Goal: Task Accomplishment & Management: Manage account settings

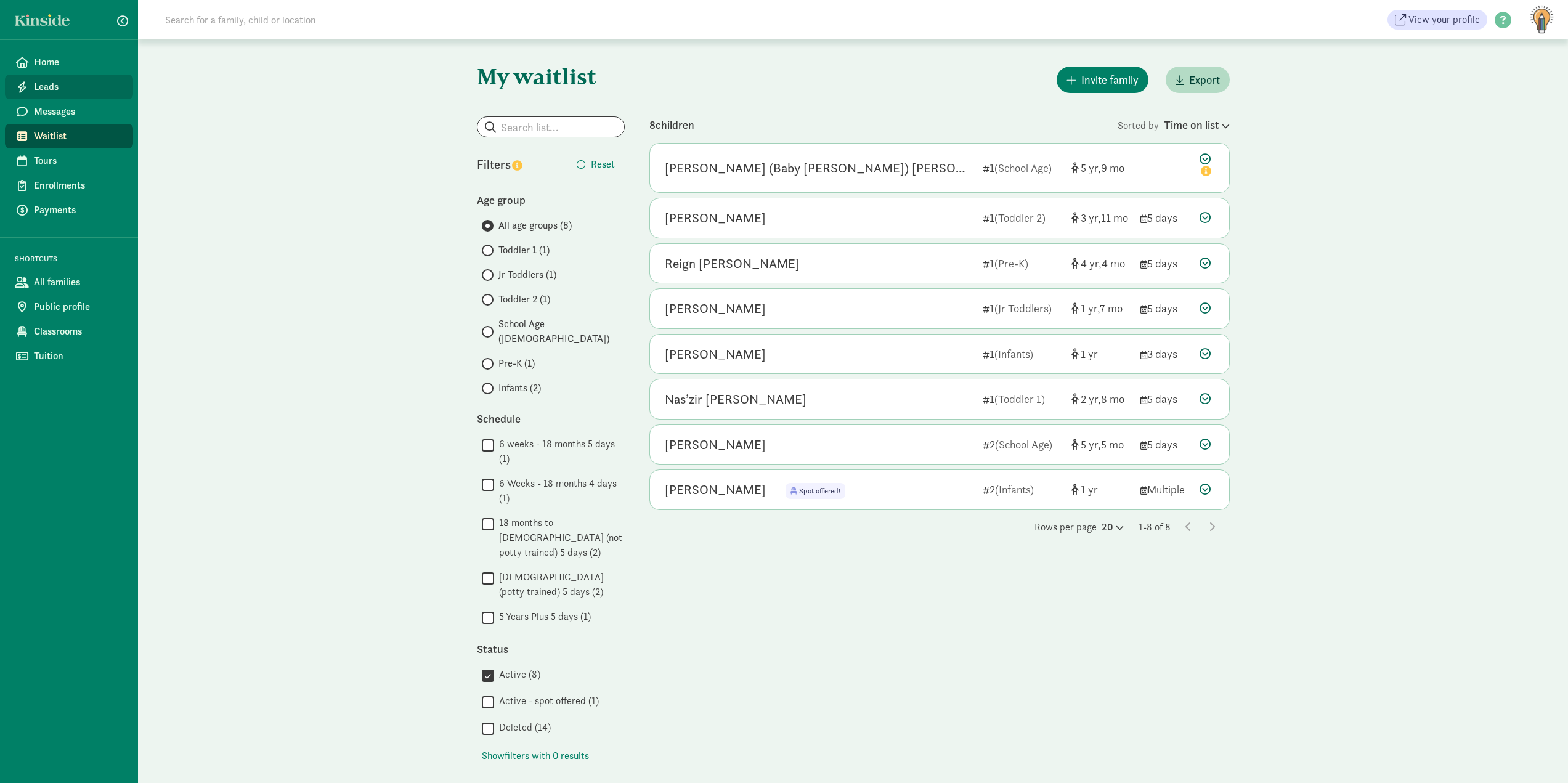
click at [69, 91] on span "Leads" at bounding box center [78, 87] width 90 height 15
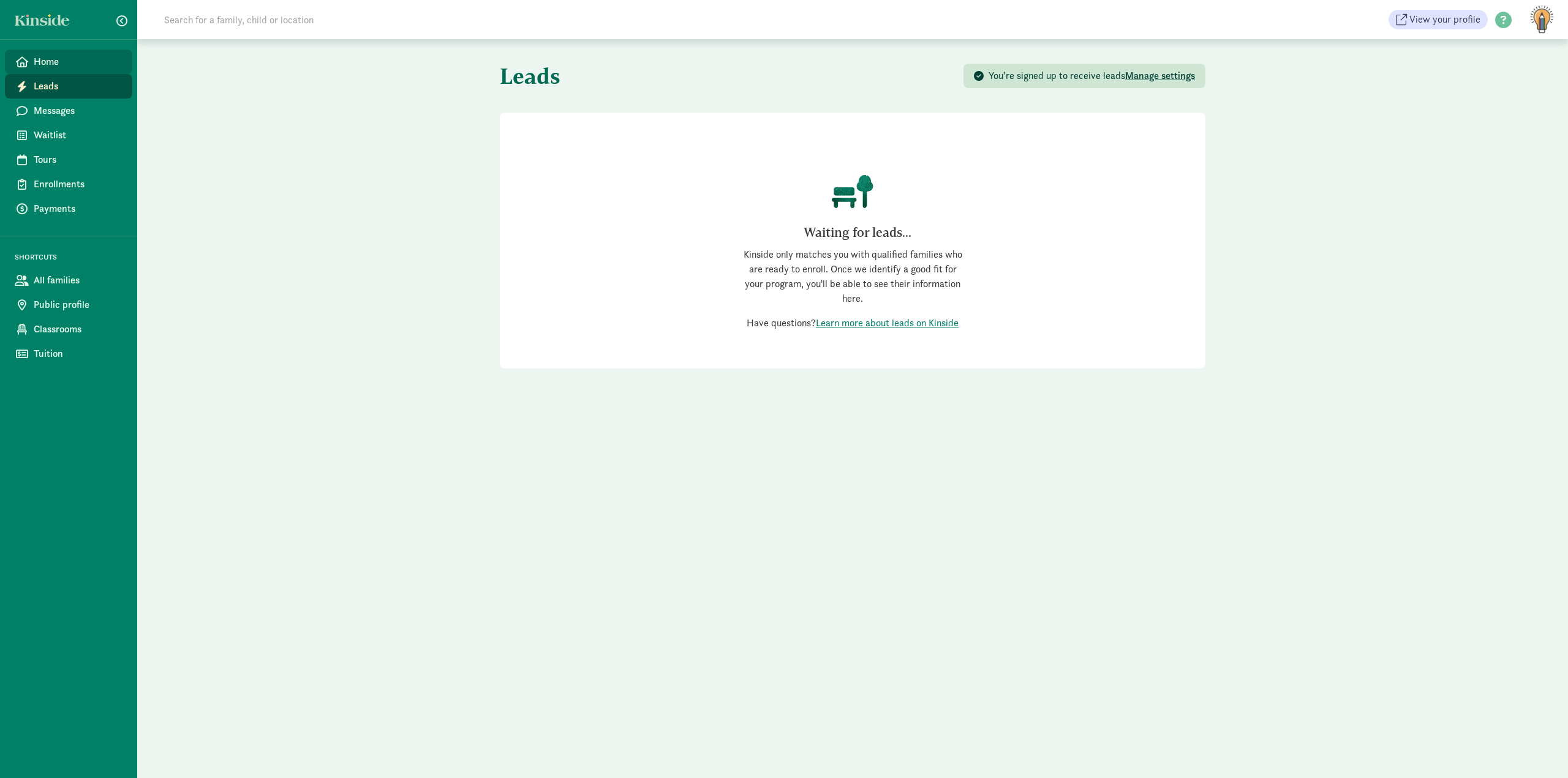
click at [56, 60] on span "Home" at bounding box center [78, 62] width 89 height 15
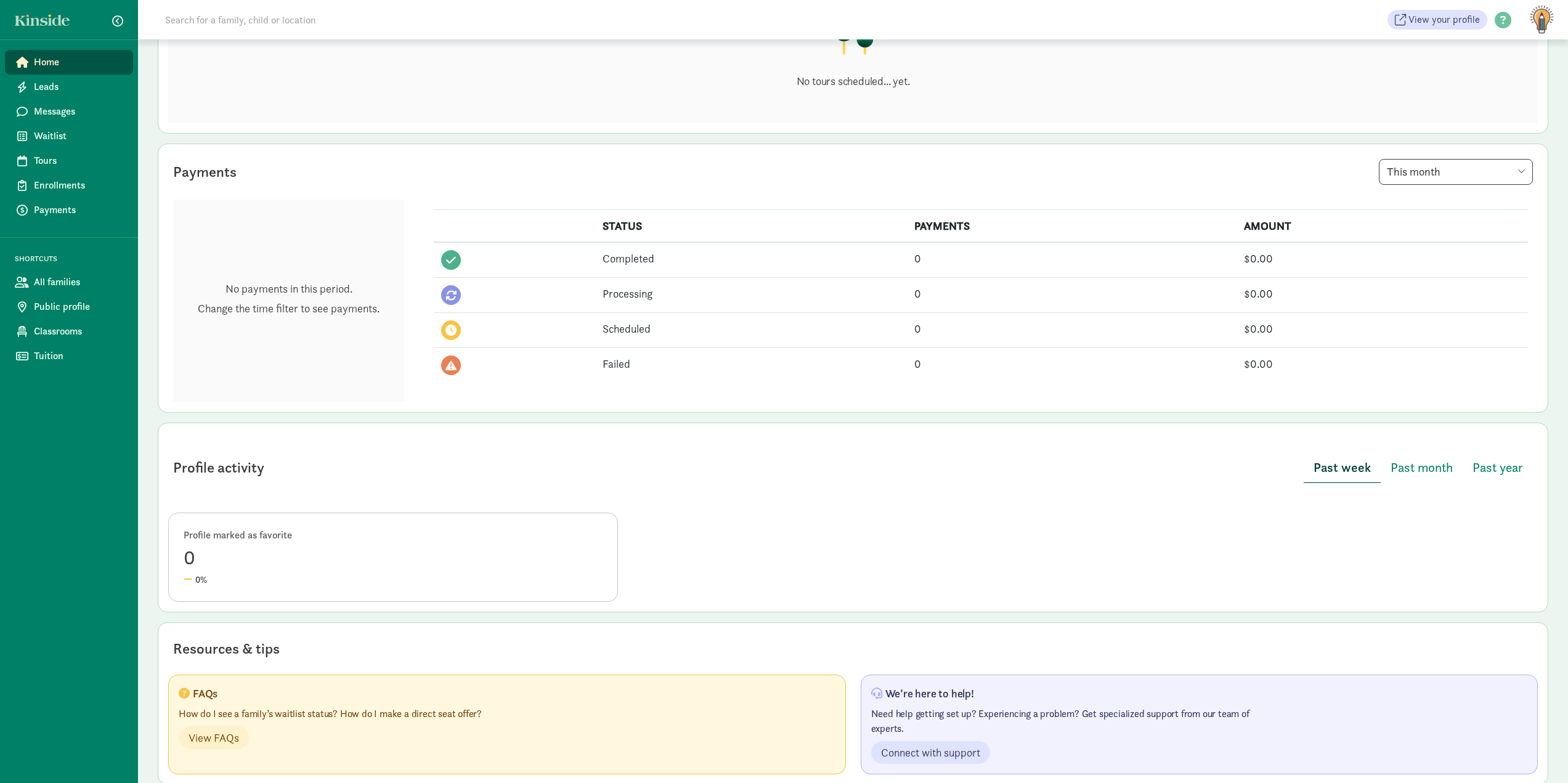
scroll to position [231, 0]
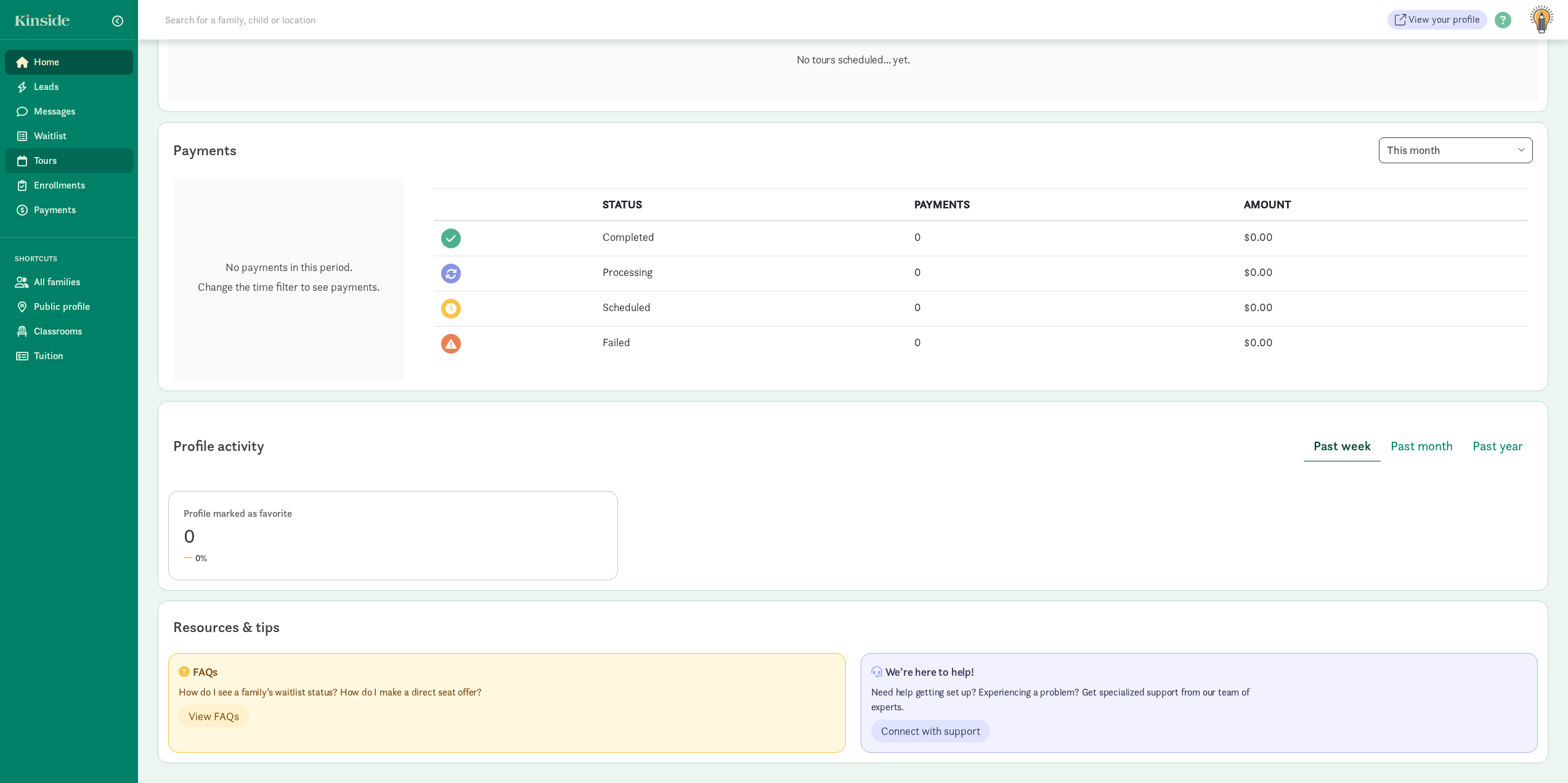
click at [43, 161] on span "Tours" at bounding box center [78, 161] width 90 height 15
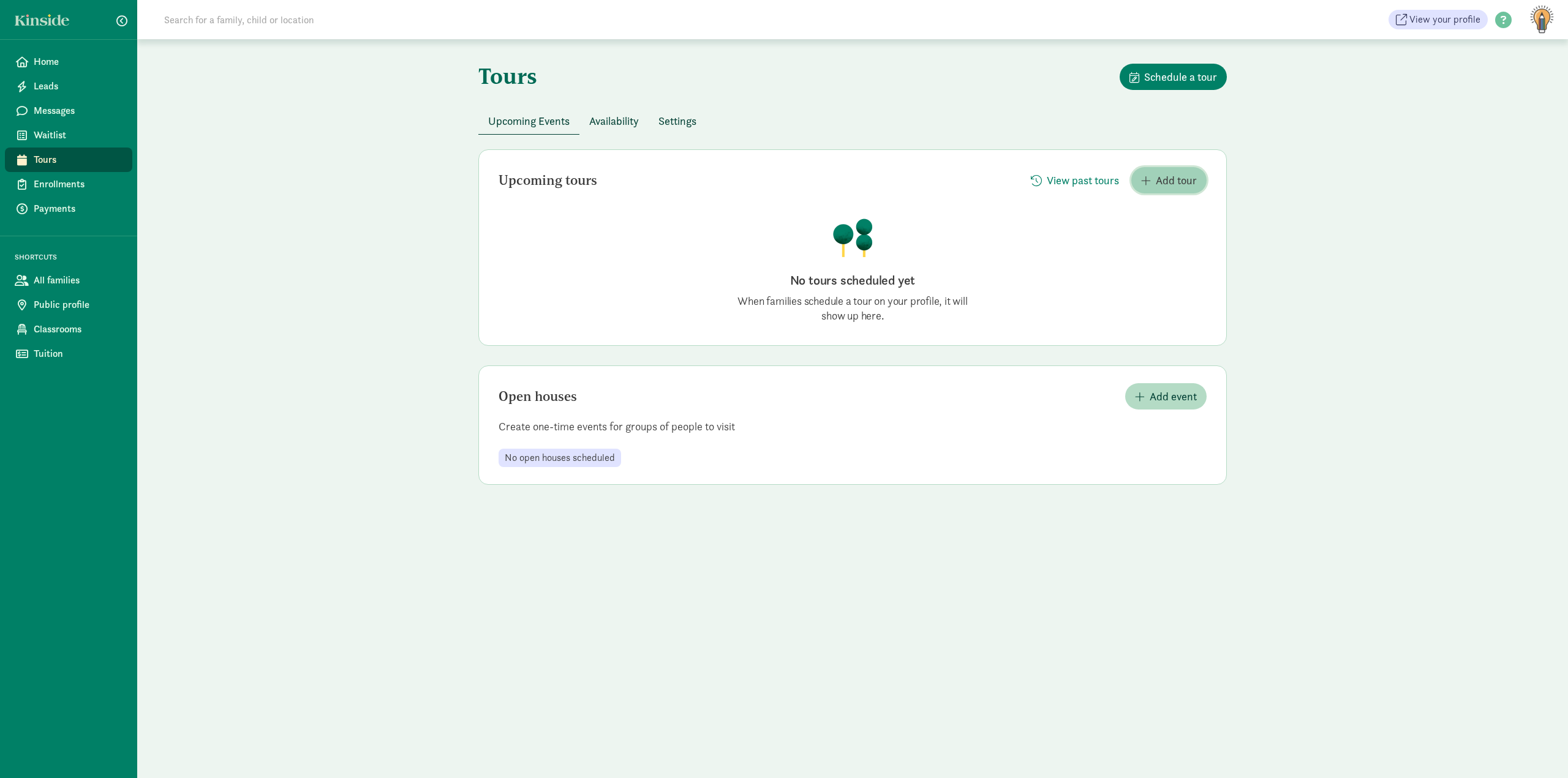
click at [1159, 185] on span "Add tour" at bounding box center [1176, 180] width 41 height 16
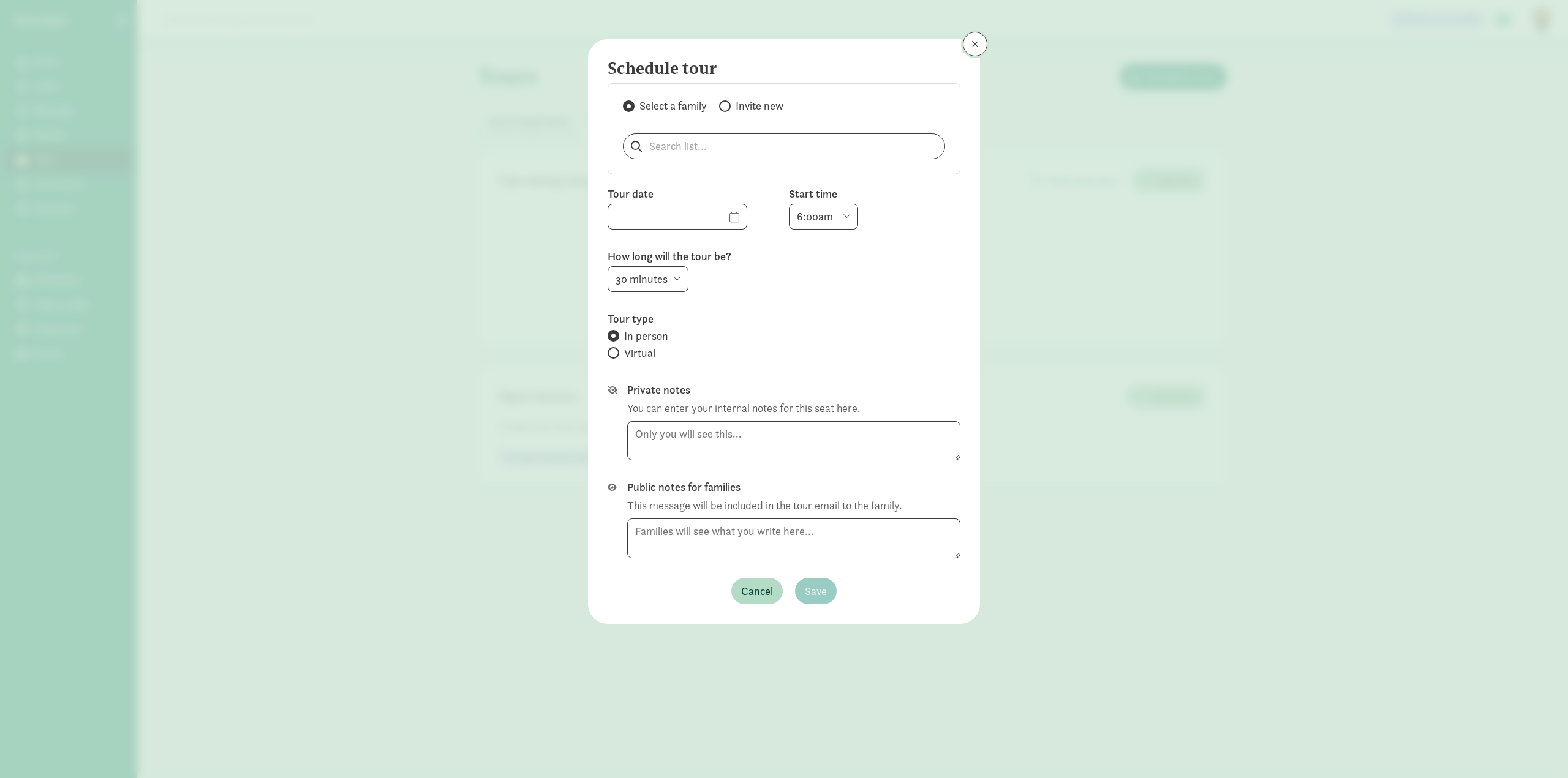
click at [974, 42] on span at bounding box center [975, 44] width 7 height 10
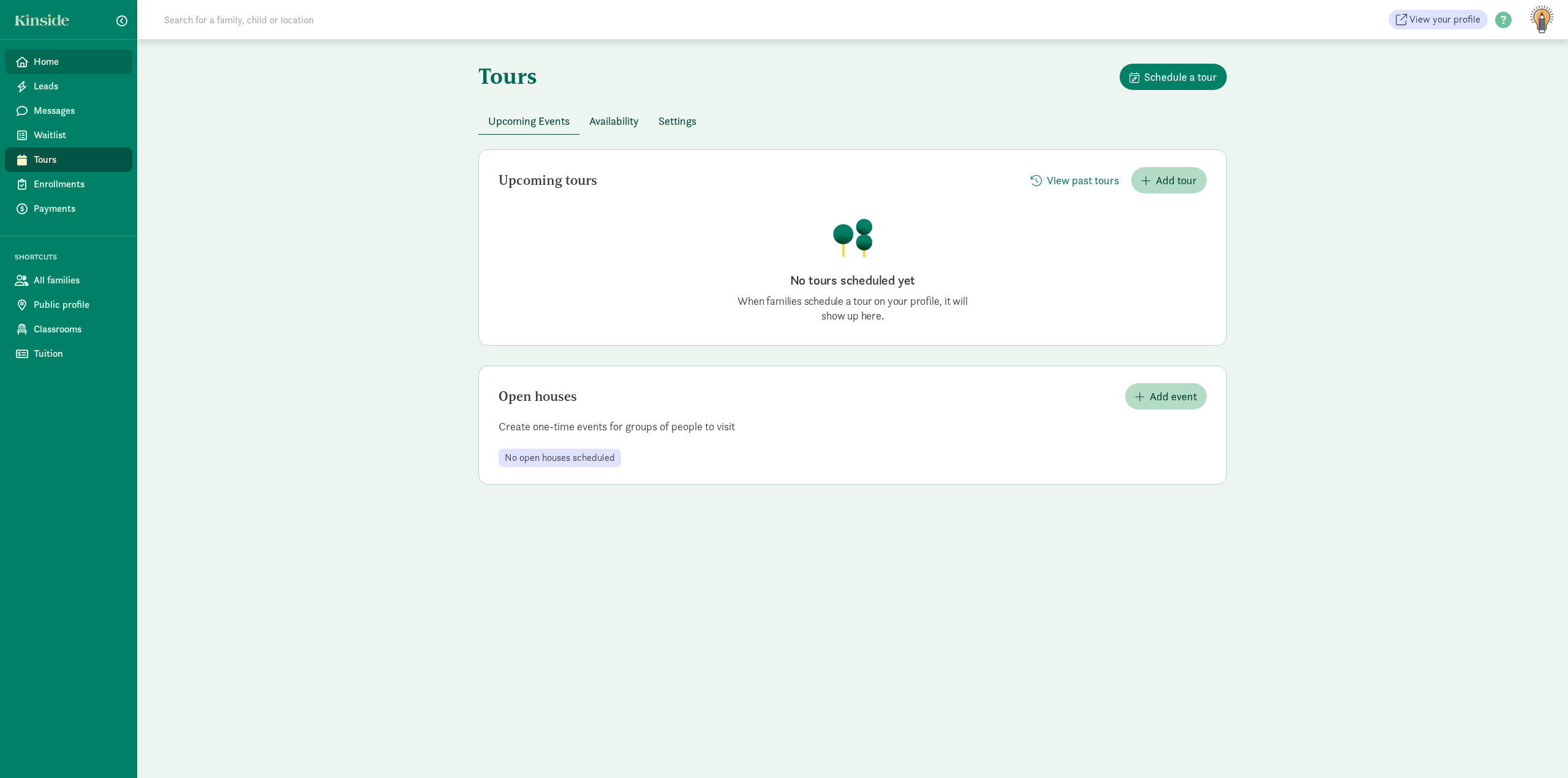
click at [58, 64] on span "Home" at bounding box center [78, 62] width 89 height 15
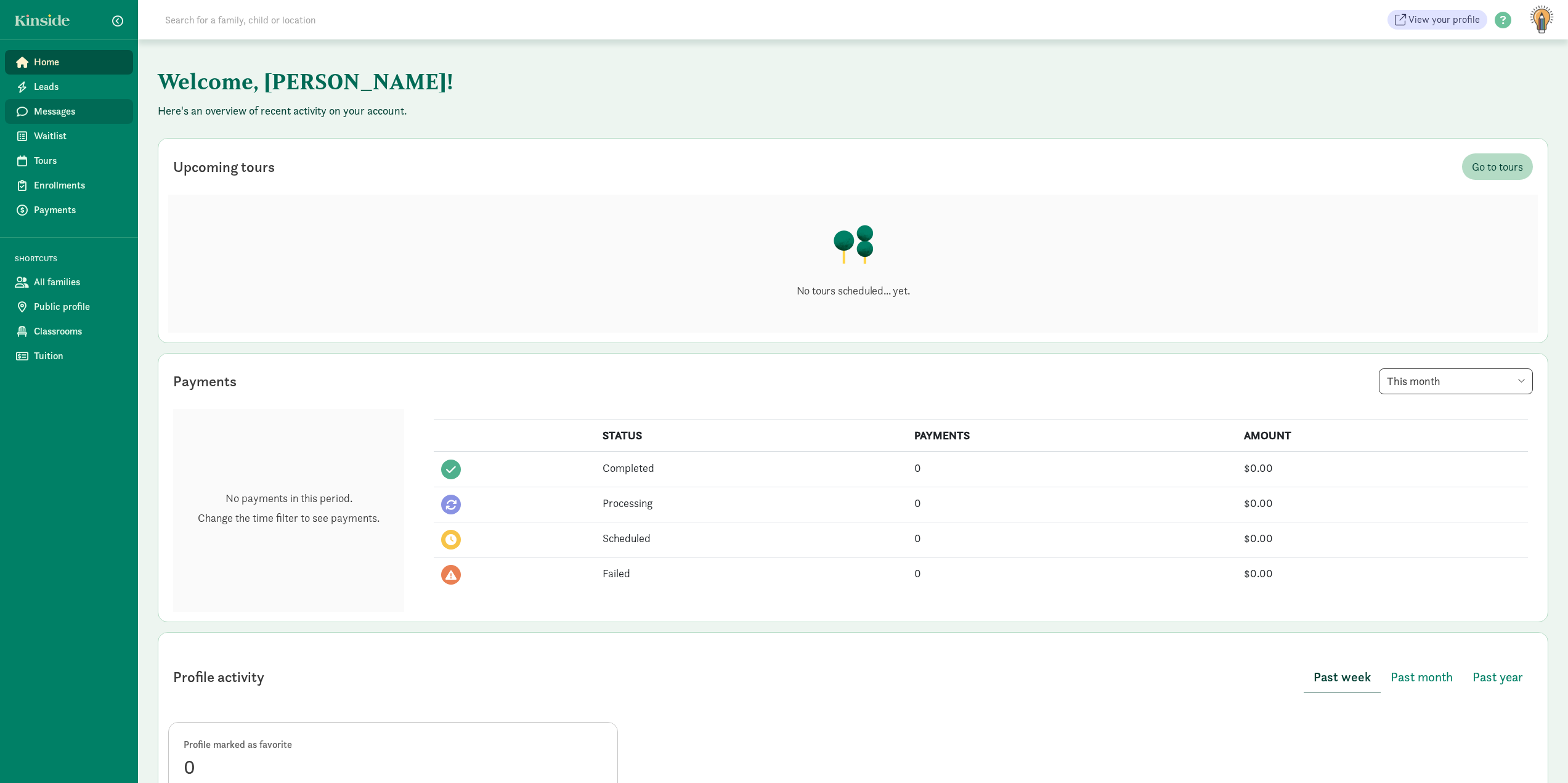
click at [51, 120] on link "Messages" at bounding box center [69, 111] width 128 height 25
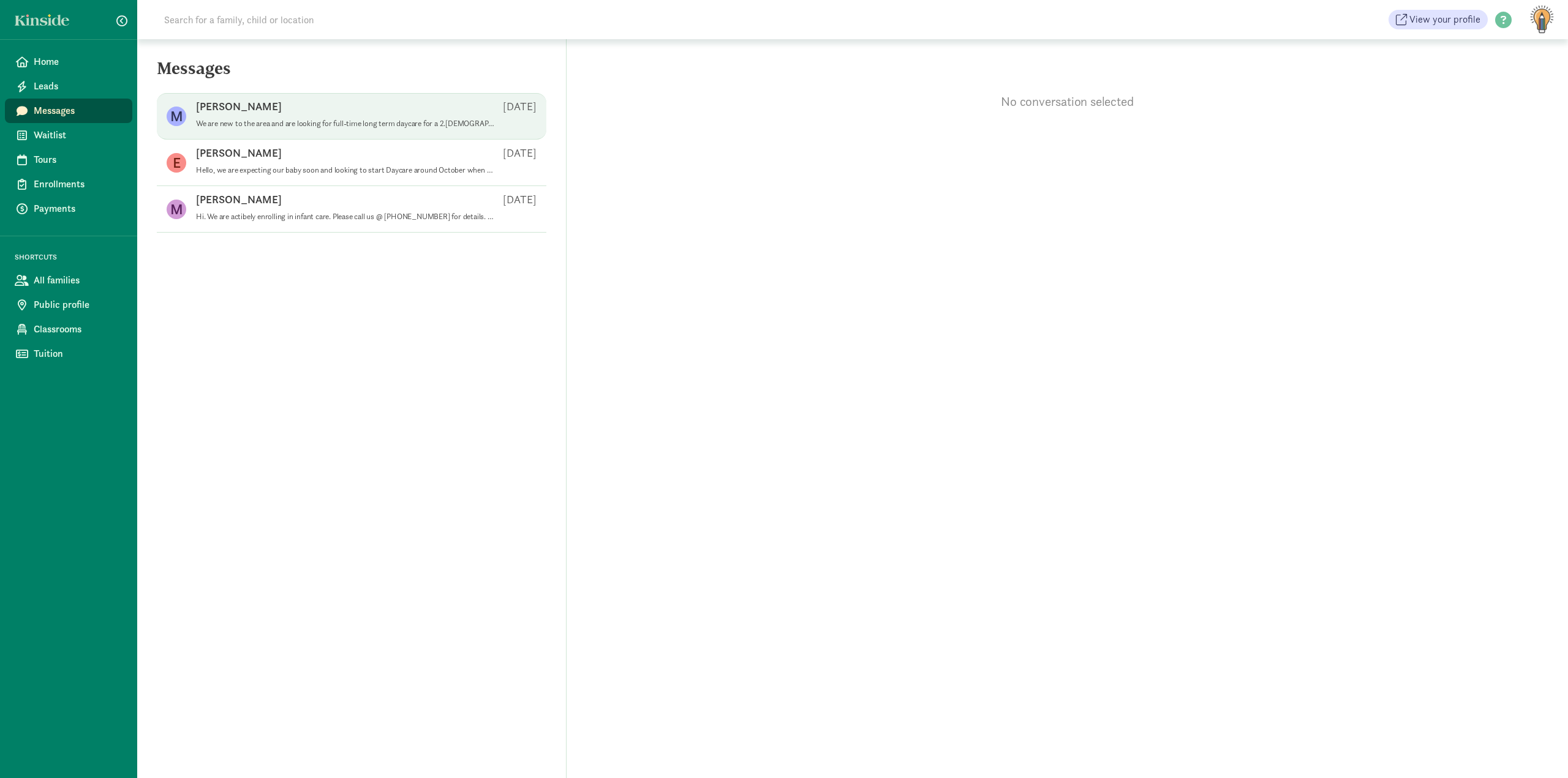
click at [304, 128] on p "We are new to the area and are looking for full-time long term daycare for a 2.…" at bounding box center [346, 123] width 300 height 10
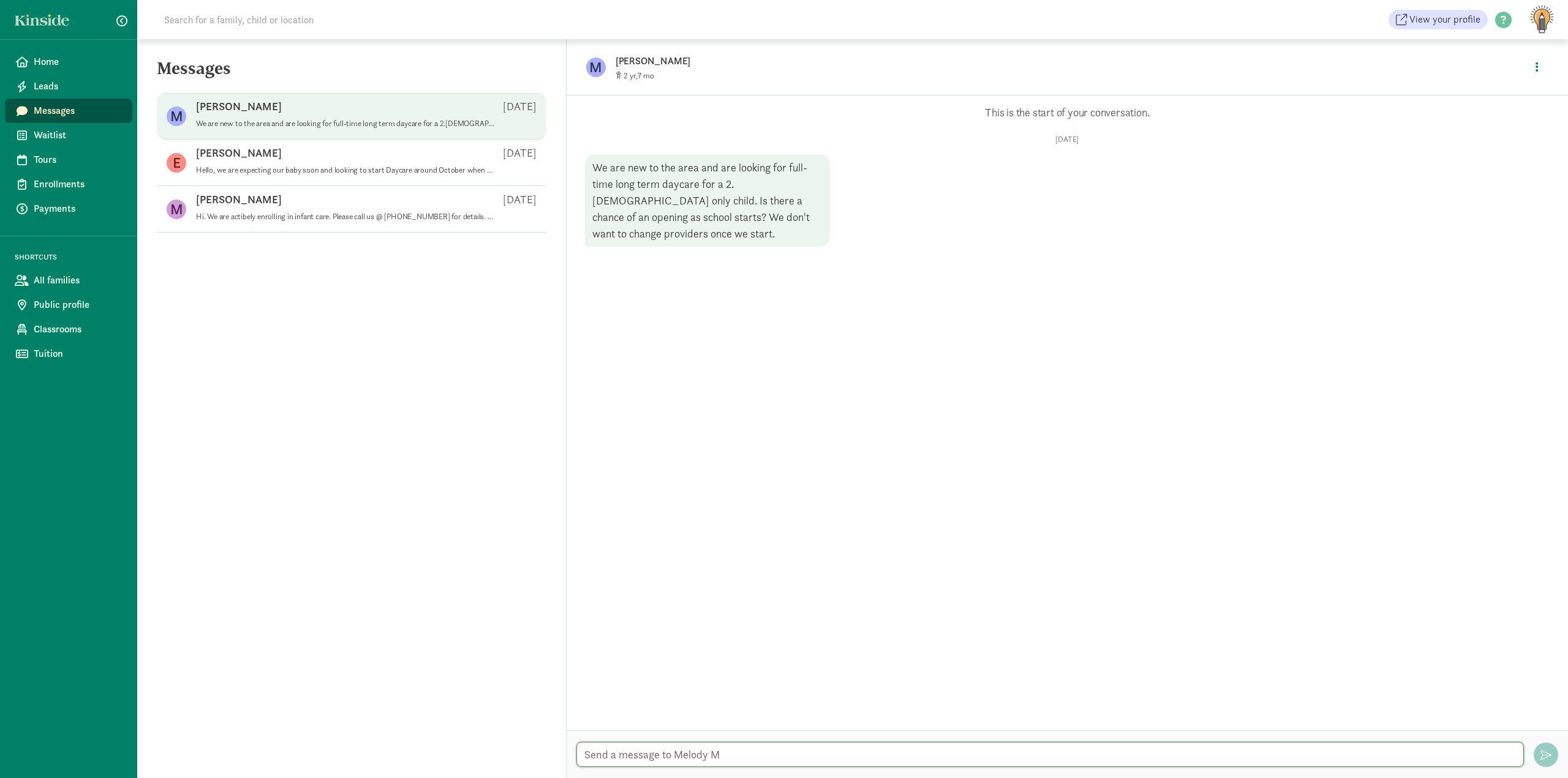
click at [764, 753] on textarea at bounding box center [1050, 755] width 947 height 25
type textarea "Hello [PERSON_NAME], are you still looking for placement for your [DEMOGRAPHIC_…"
click at [1544, 762] on button "button" at bounding box center [1545, 754] width 24 height 24
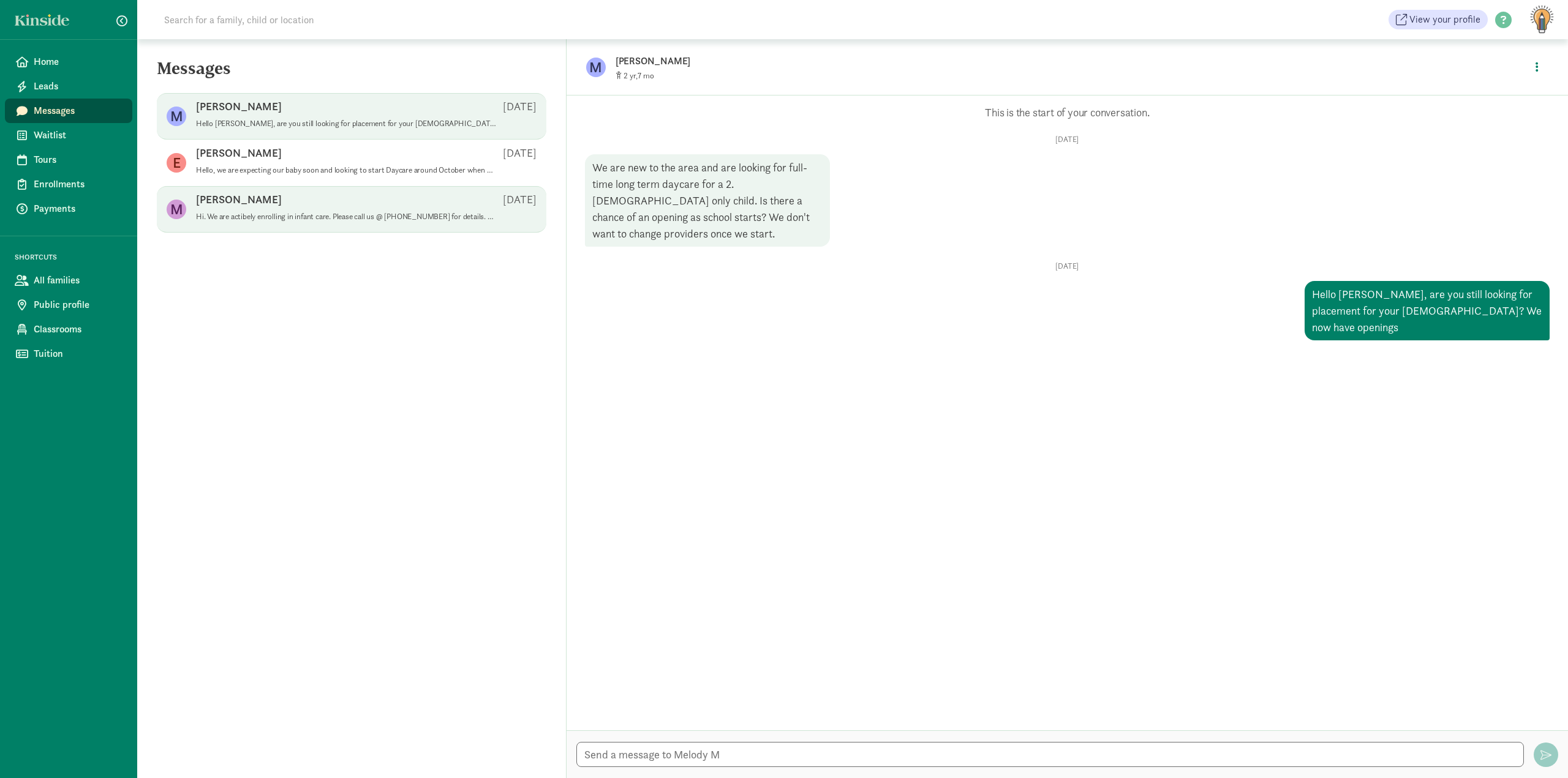
click at [212, 230] on div "M [PERSON_NAME] F [DATE] Hi. We are actibely enrolling in infant care. Please c…" at bounding box center [351, 209] width 389 height 47
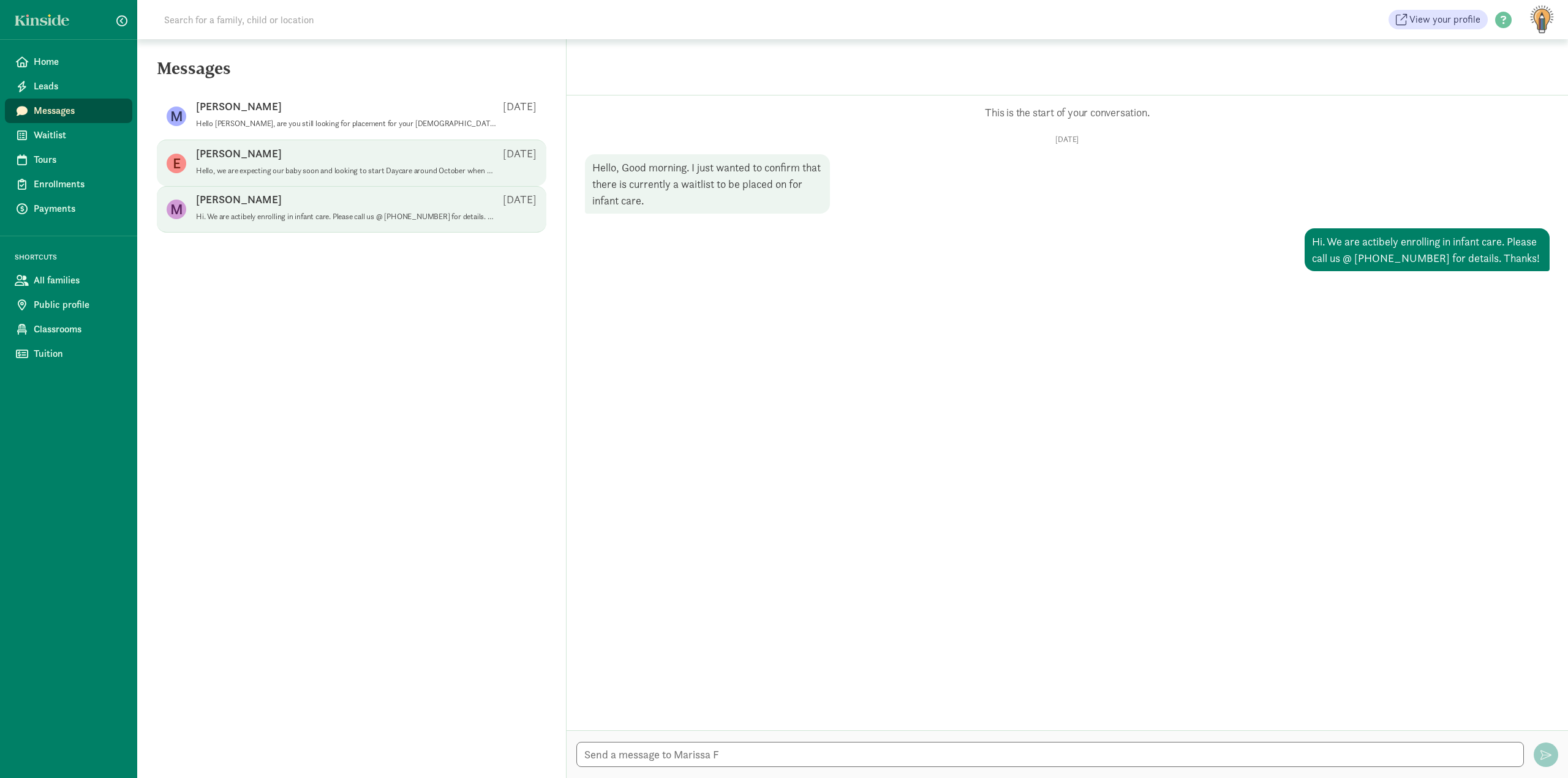
click at [247, 174] on p "Hello, we are expecting our baby soon and looking to start Daycare around Octob…" at bounding box center [346, 171] width 300 height 10
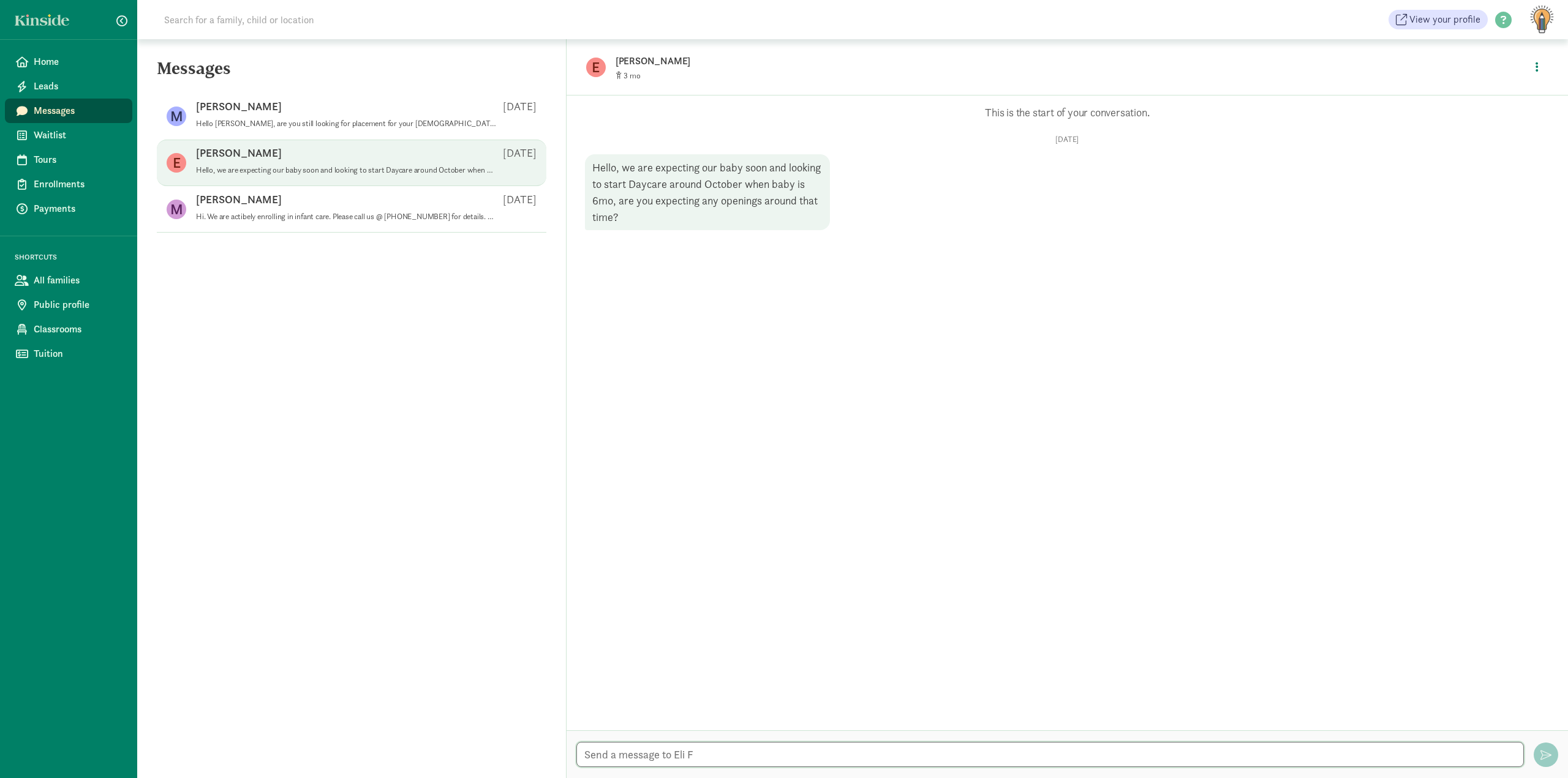
click at [702, 760] on textarea at bounding box center [1050, 755] width 947 height 25
type textarea "Hello Eli, I wanted to check in to see if you are still looking for care for yo…"
click at [1550, 762] on button "button" at bounding box center [1545, 754] width 24 height 24
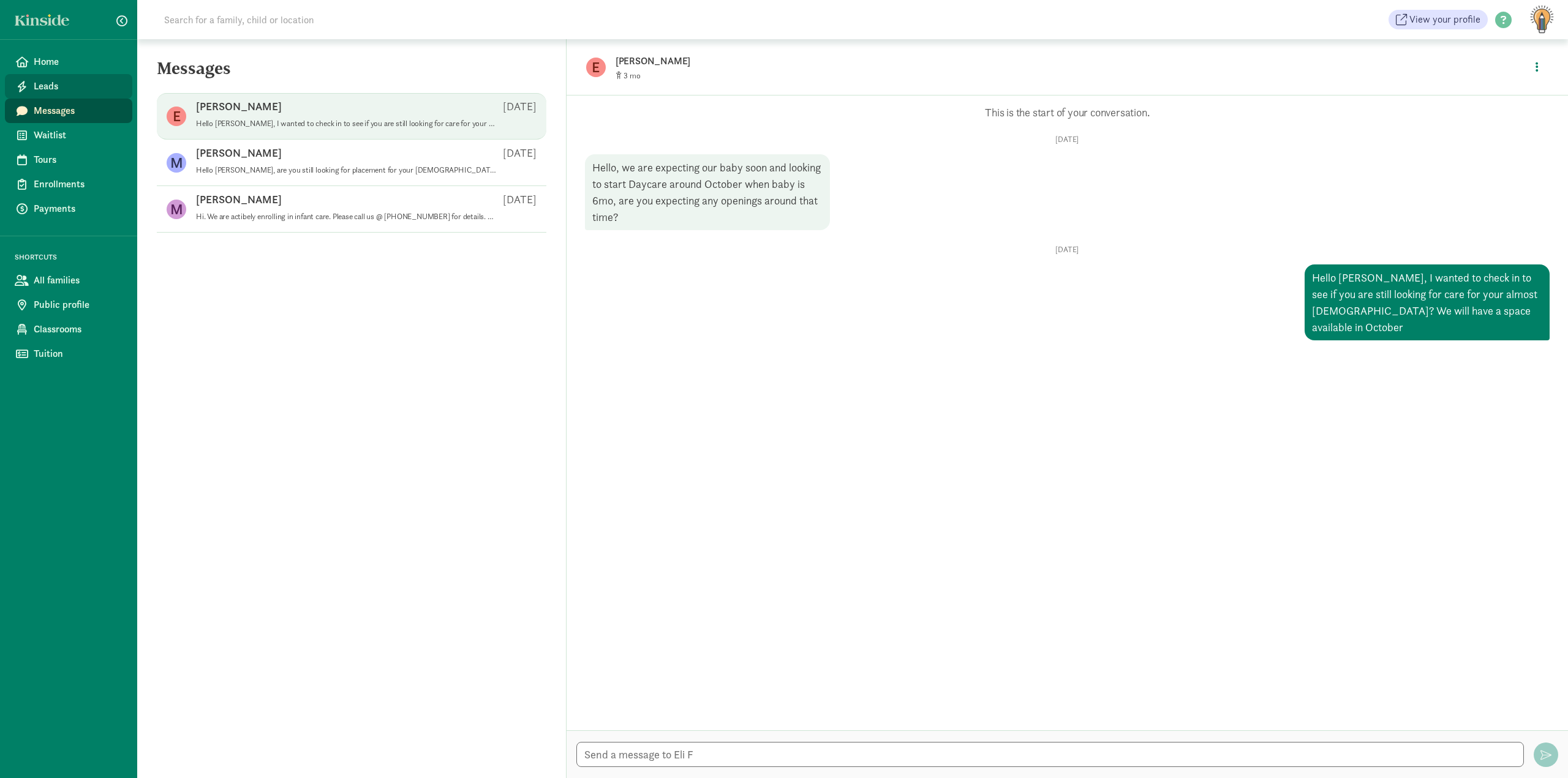
click at [79, 98] on link "Leads" at bounding box center [69, 86] width 128 height 24
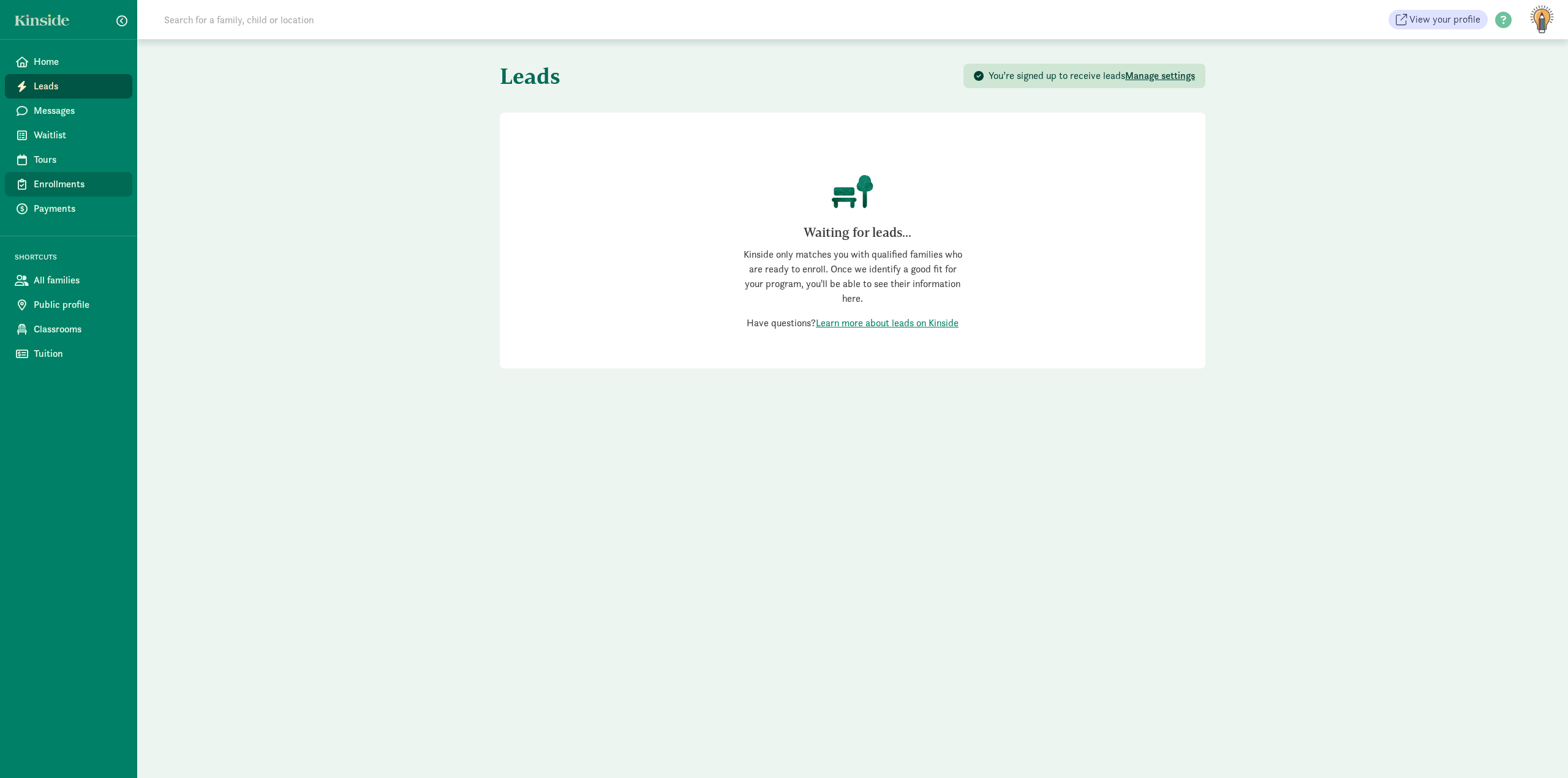
click at [40, 194] on link "Enrollments" at bounding box center [69, 184] width 128 height 24
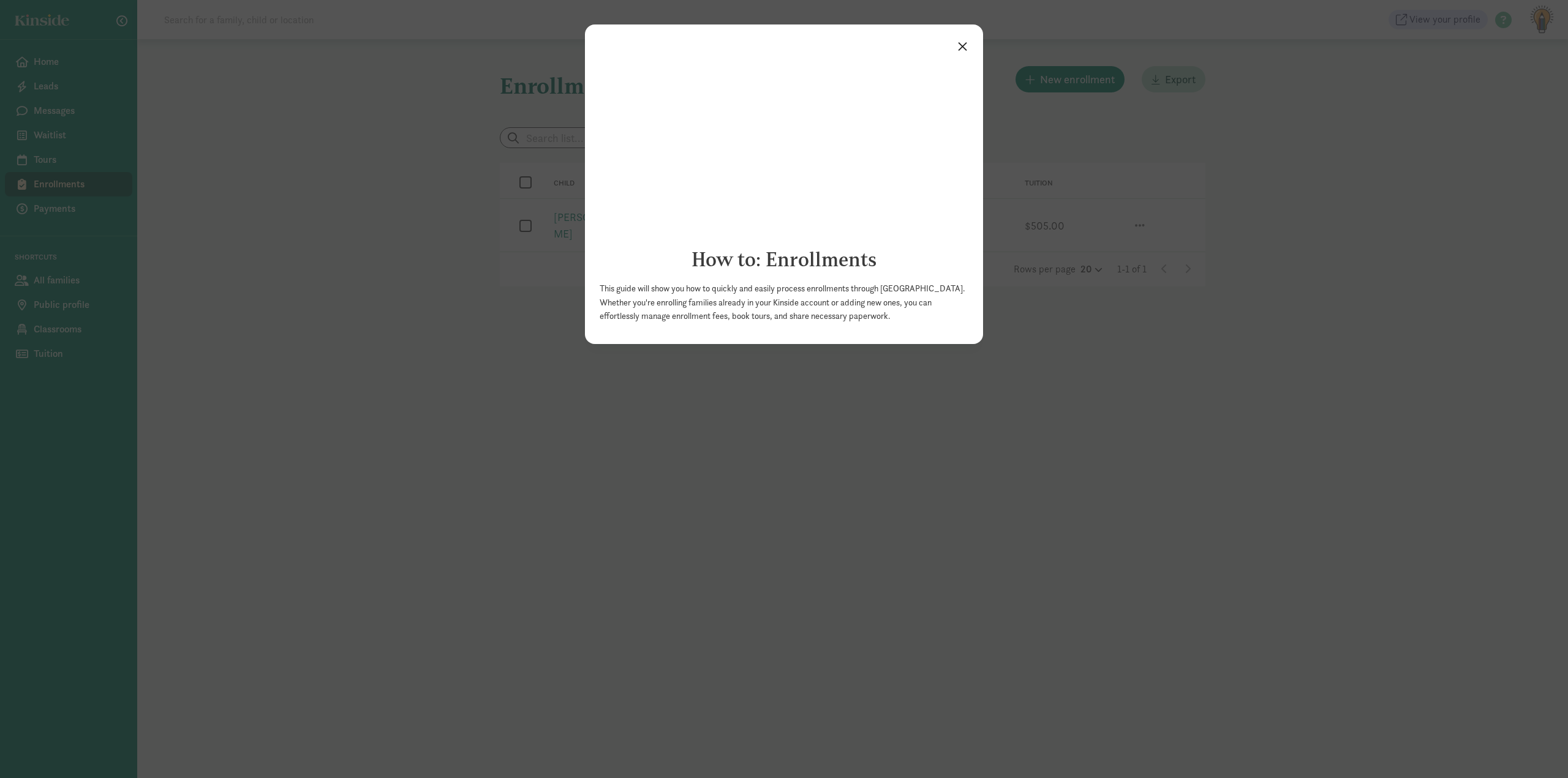
click at [958, 49] on link "×" at bounding box center [962, 45] width 22 height 22
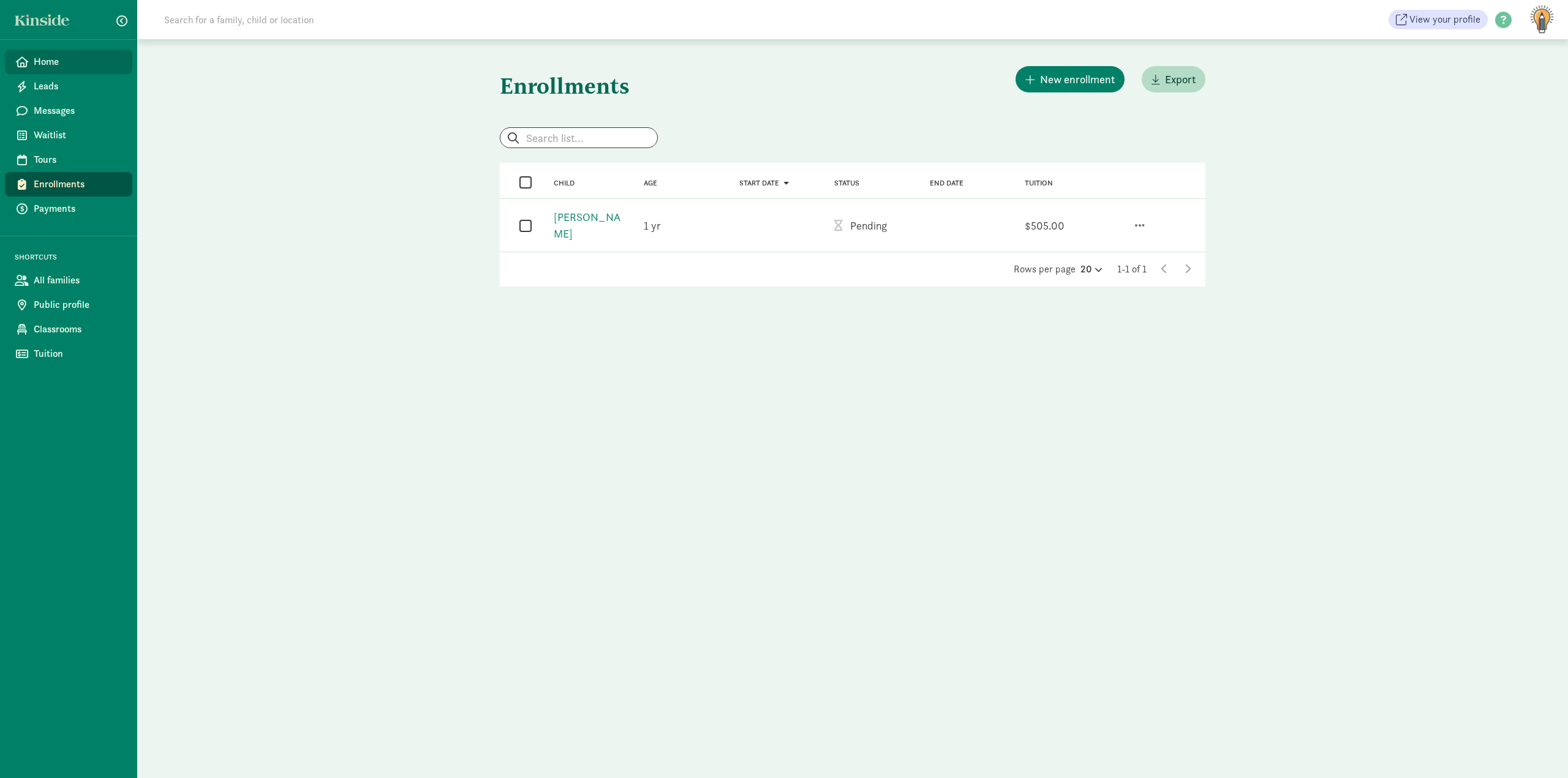
click at [51, 61] on span "Home" at bounding box center [78, 62] width 89 height 15
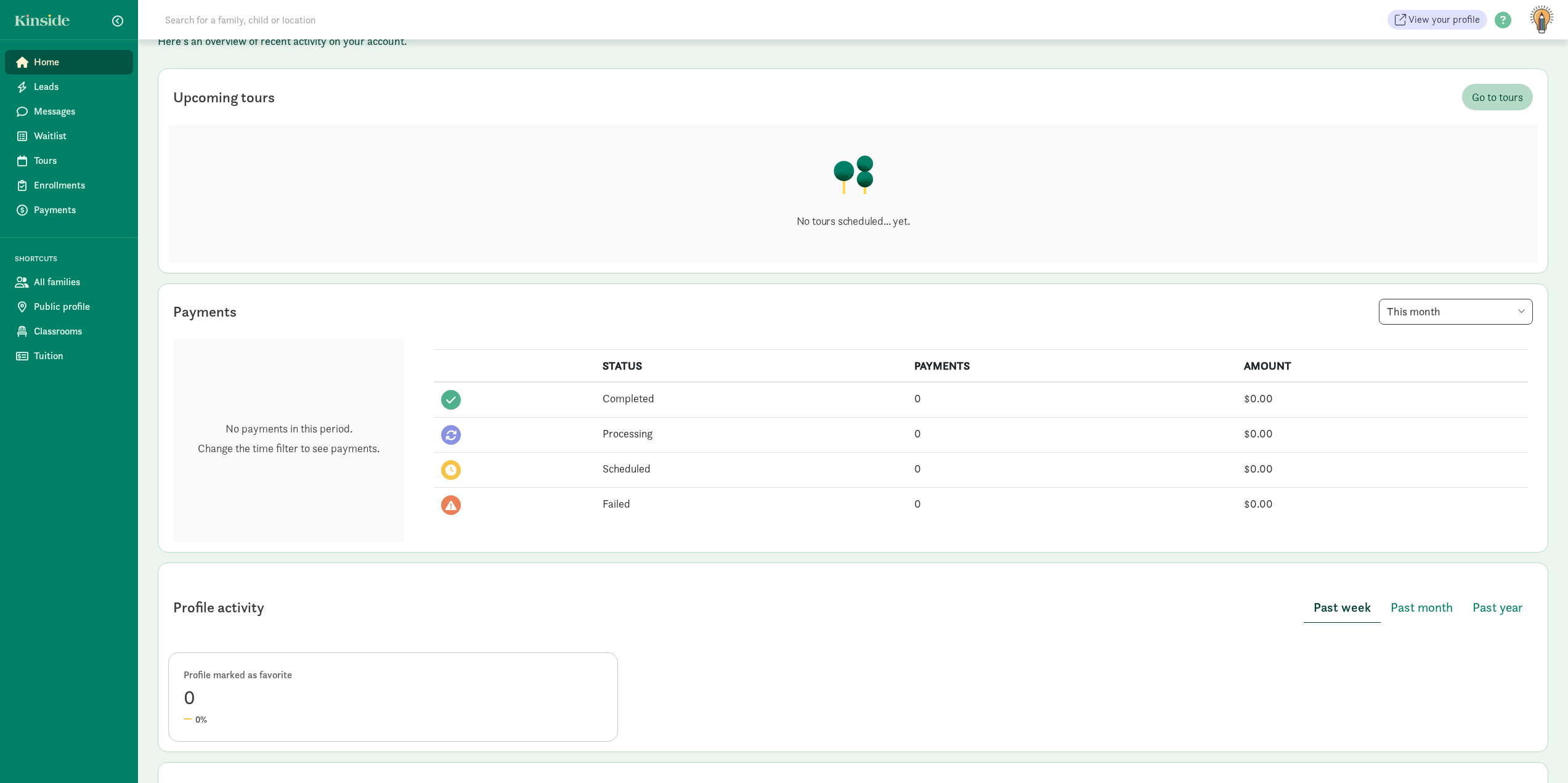
scroll to position [231, 0]
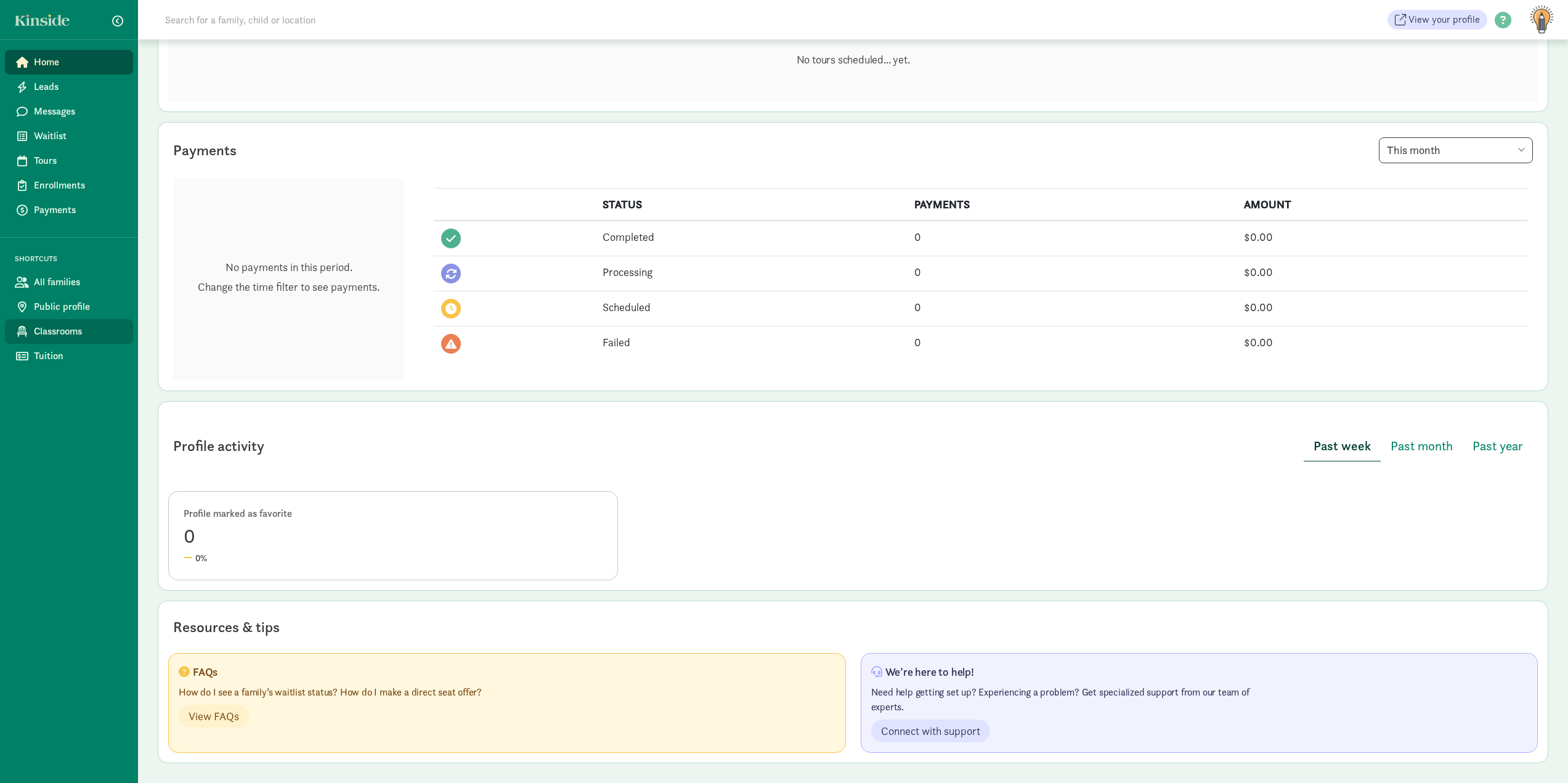
click at [49, 337] on span "Classrooms" at bounding box center [78, 331] width 90 height 15
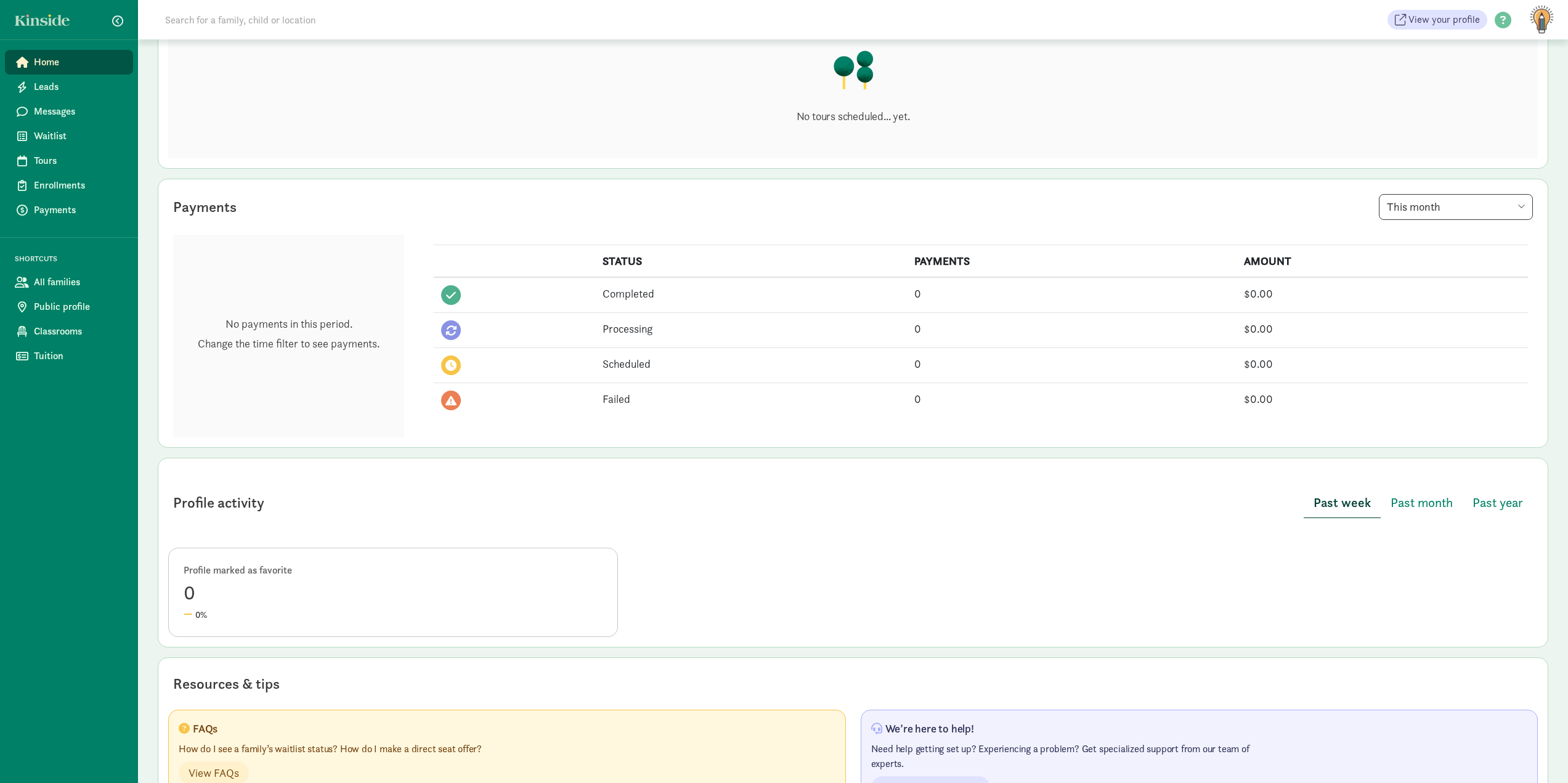
scroll to position [0, 0]
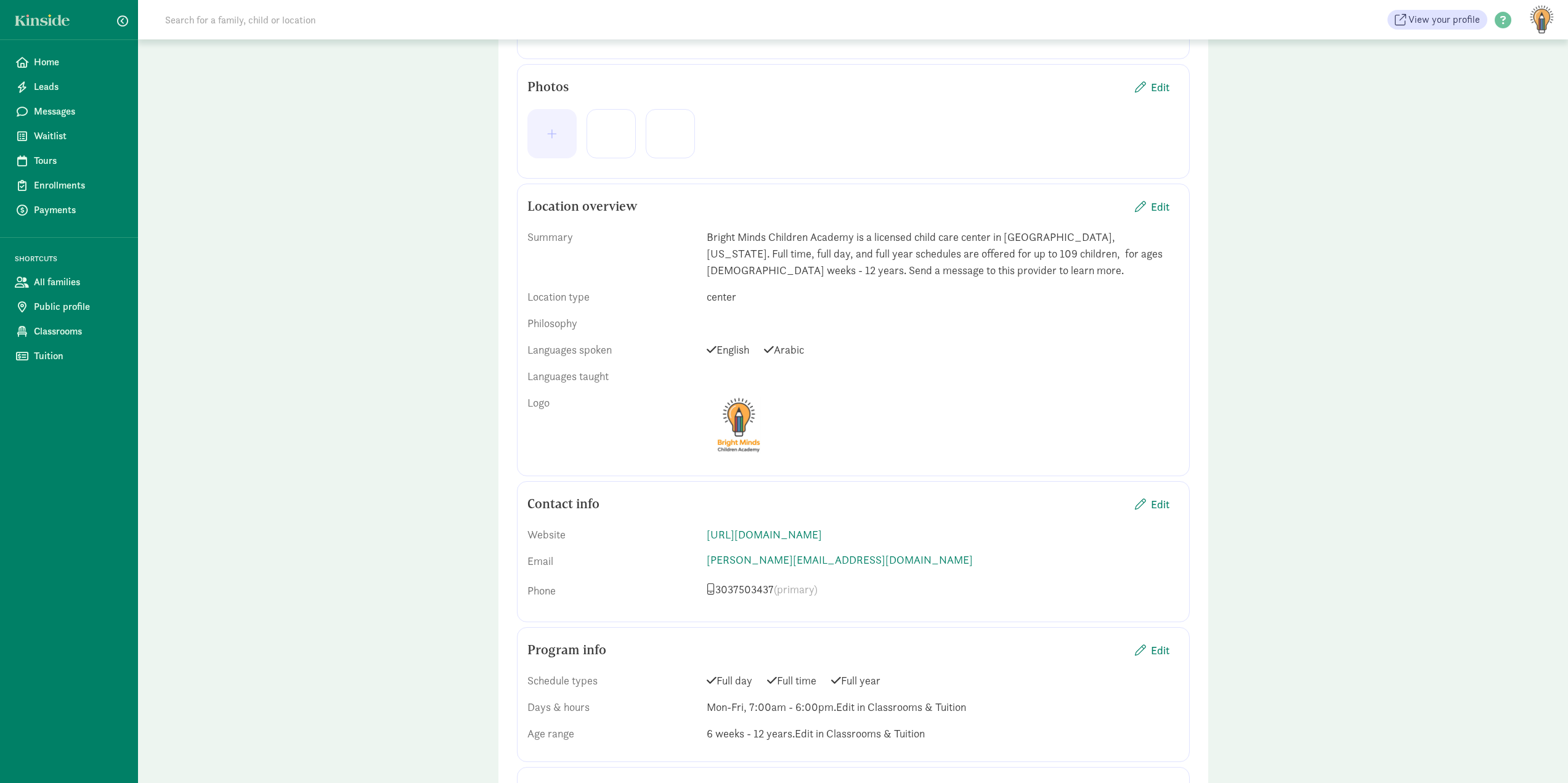
scroll to position [369, 0]
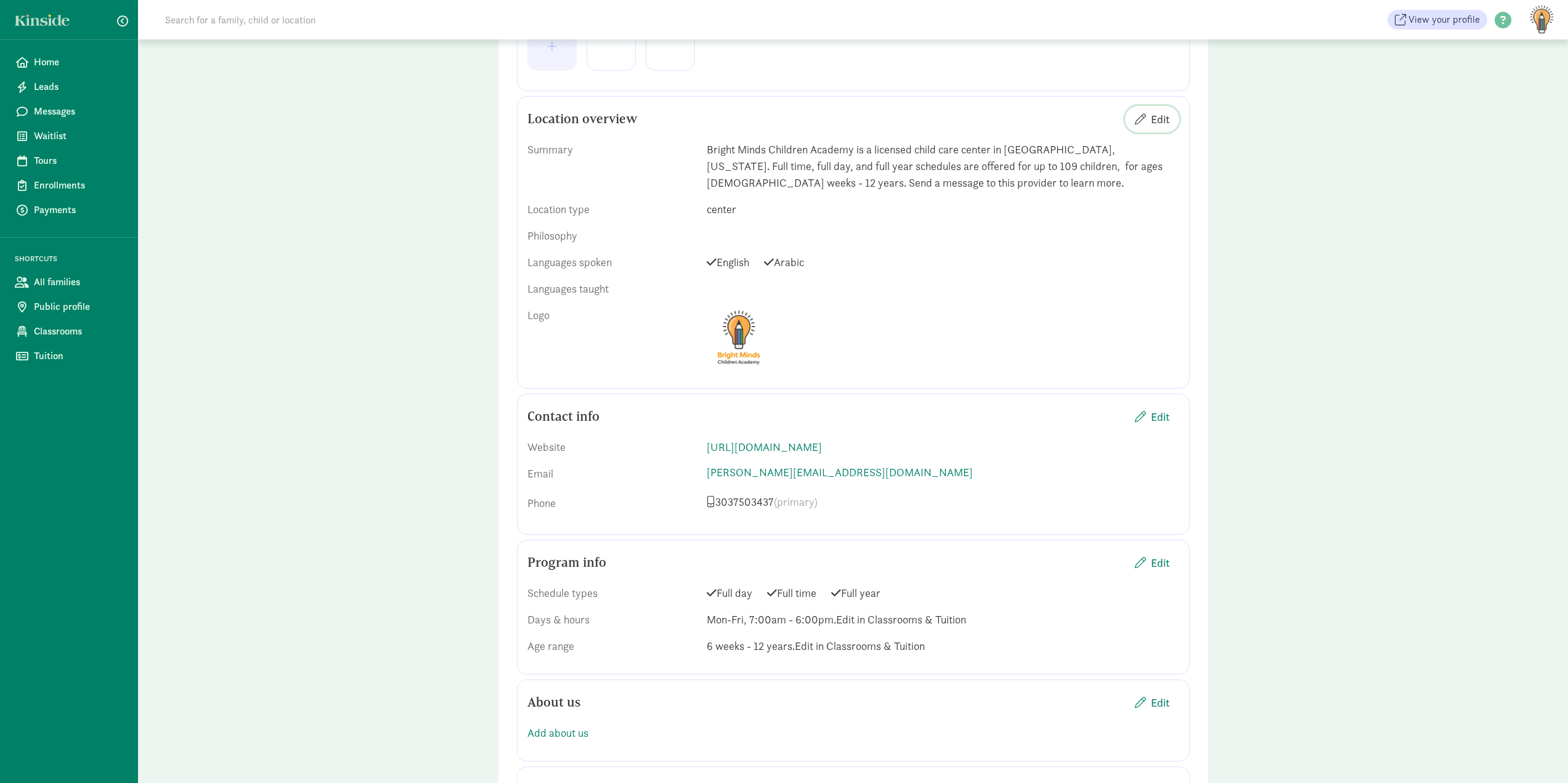
click at [1168, 123] on span "Edit" at bounding box center [1160, 119] width 19 height 16
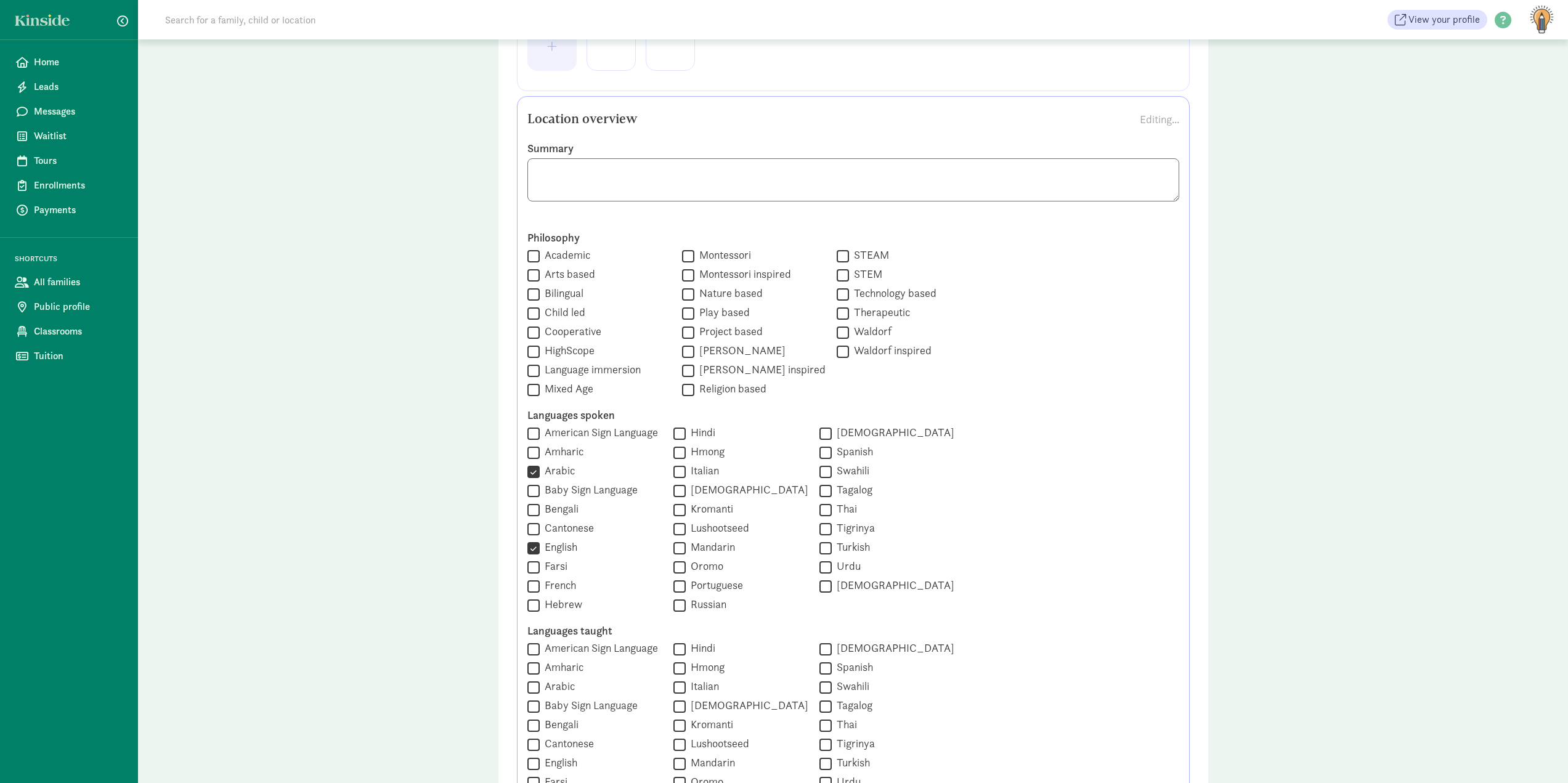
click at [532, 472] on input "Arabic" at bounding box center [534, 472] width 13 height 16
checkbox input "false"
click at [819, 457] on input "Spanish" at bounding box center [825, 452] width 13 height 16
checkbox input "true"
click at [702, 315] on label "Play based" at bounding box center [722, 313] width 55 height 15
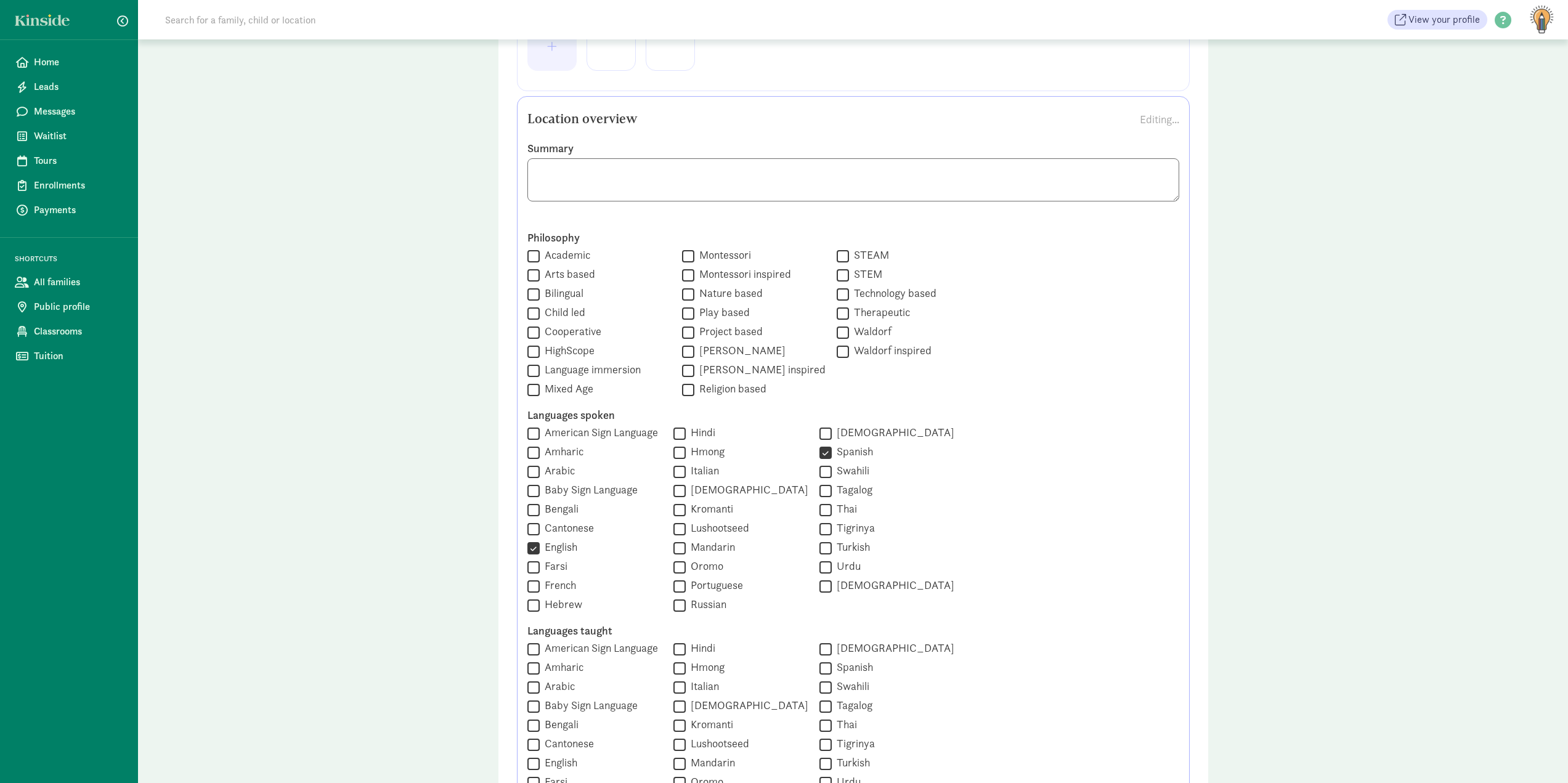
click at [694, 315] on input "Play based" at bounding box center [688, 313] width 13 height 16
checkbox input "true"
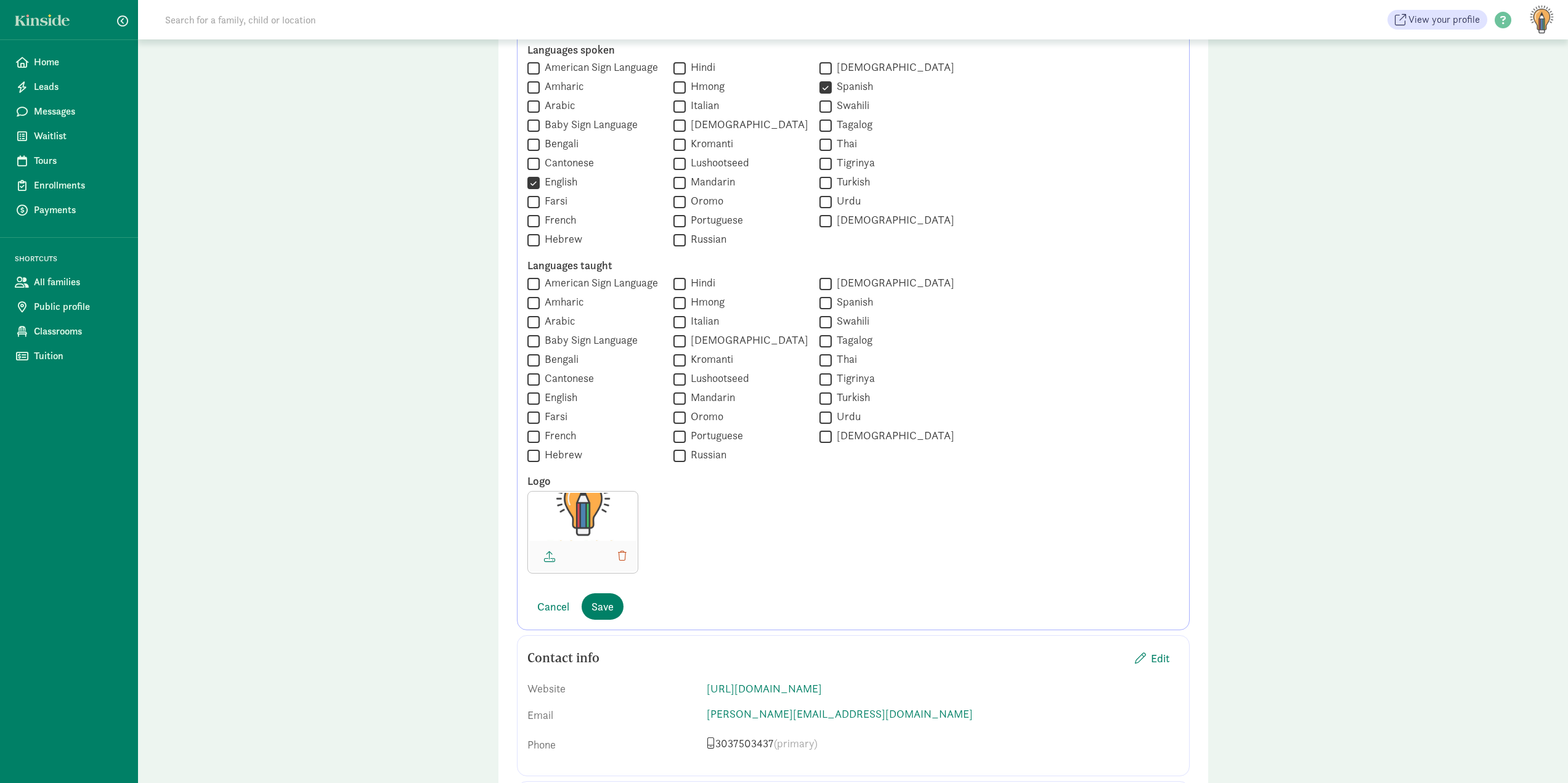
scroll to position [740, 0]
click at [544, 334] on label "Baby Sign Language" at bounding box center [588, 336] width 98 height 15
click at [540, 334] on input "Baby Sign Language" at bounding box center [534, 337] width 13 height 16
checkbox input "true"
click at [552, 390] on label "English" at bounding box center [558, 393] width 37 height 15
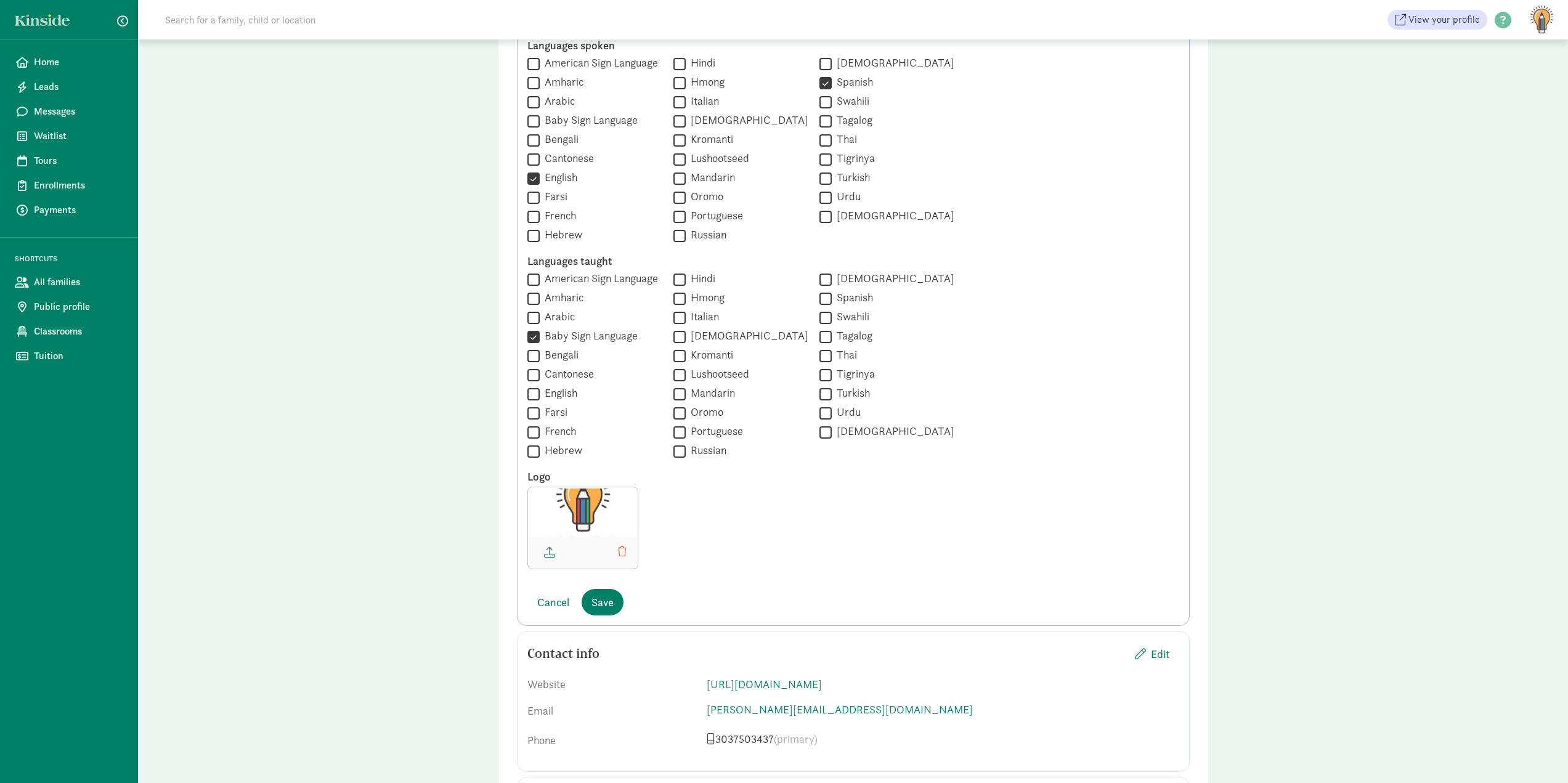
click at [540, 390] on input "English" at bounding box center [534, 394] width 13 height 16
checkbox input "true"
click at [837, 302] on label "Spanish" at bounding box center [852, 298] width 41 height 15
click at [832, 302] on input "Spanish" at bounding box center [825, 299] width 13 height 16
checkbox input "true"
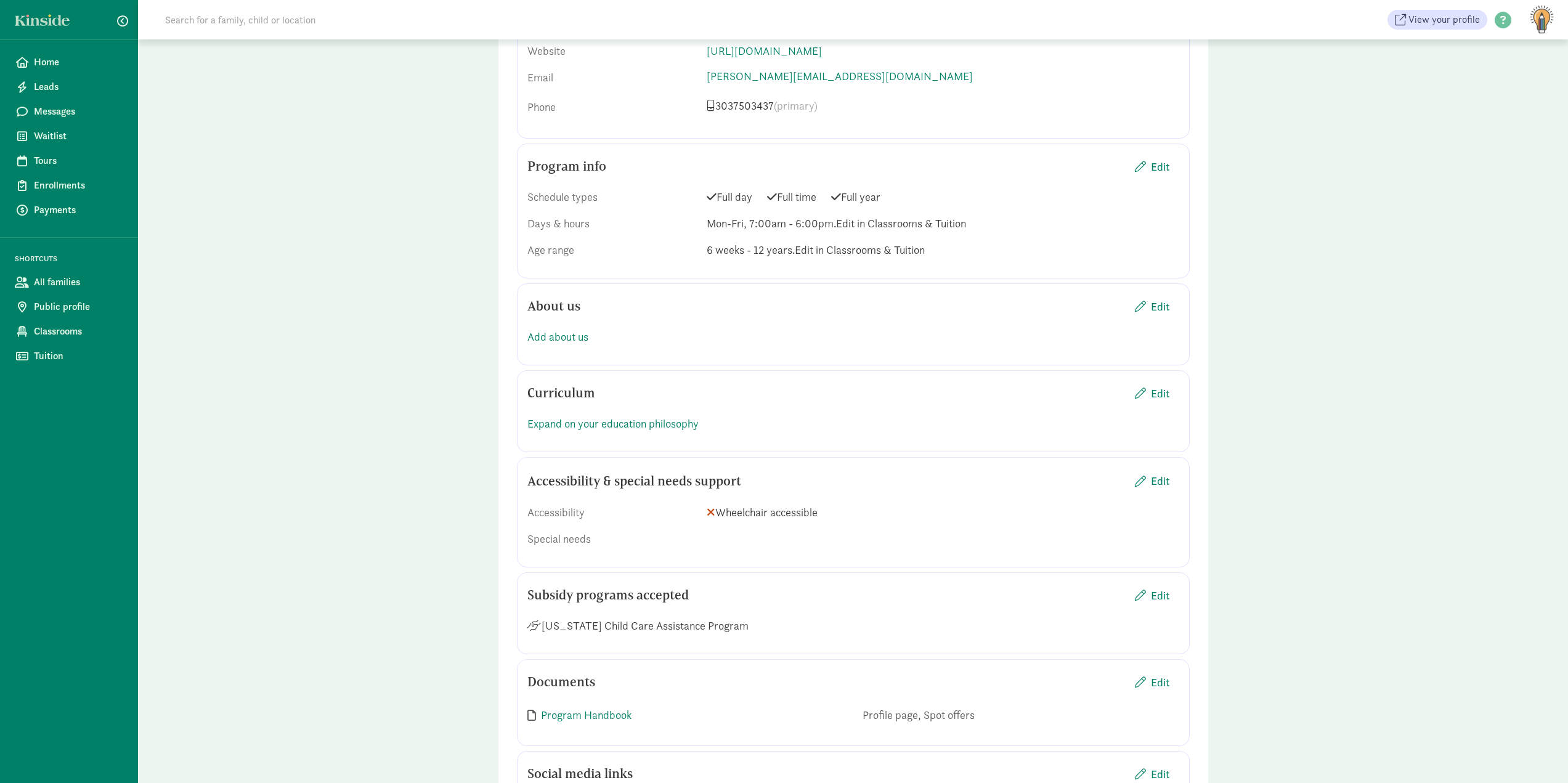
scroll to position [1417, 0]
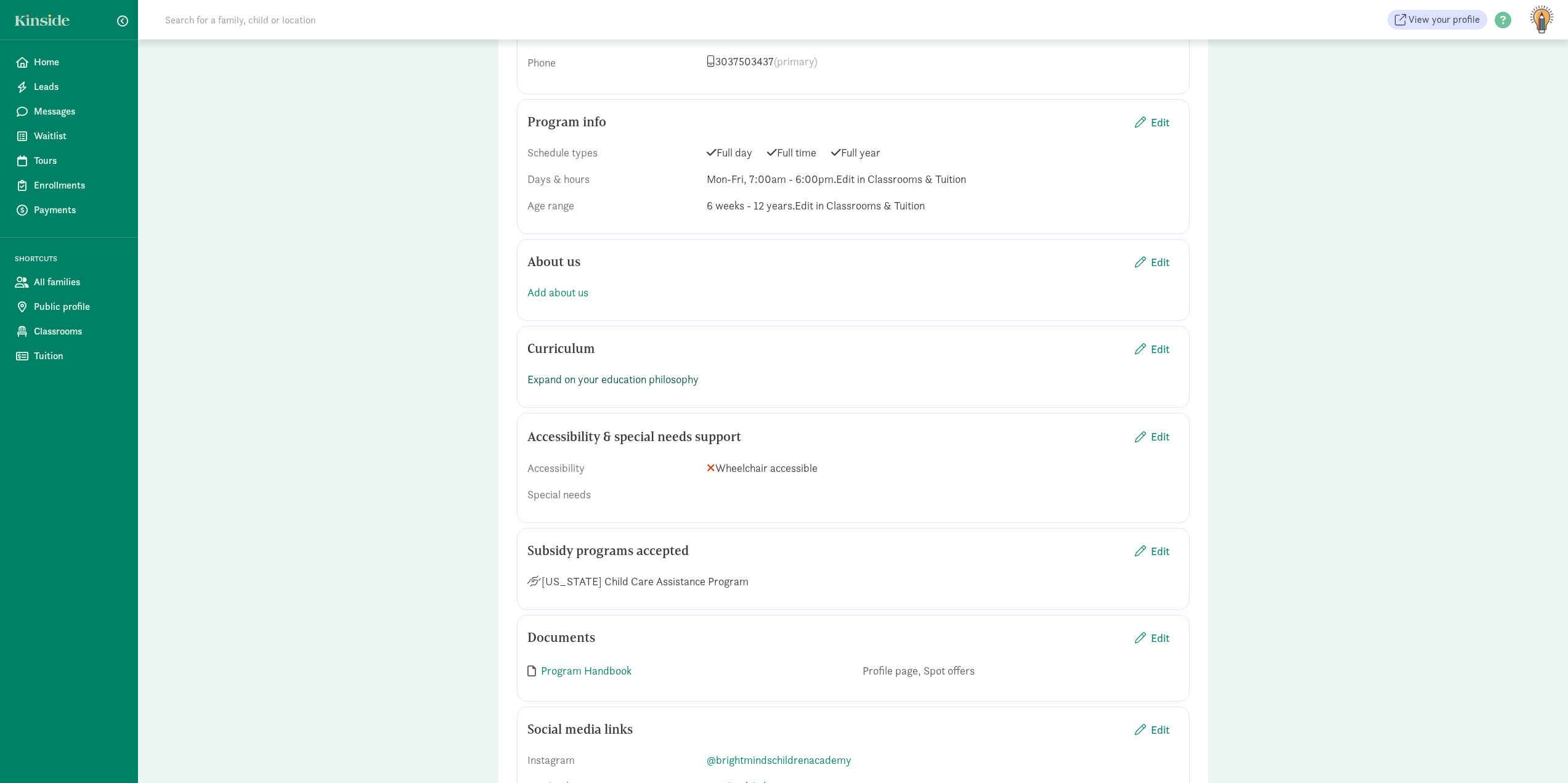
click at [579, 384] on link "Expand on your education philosophy" at bounding box center [613, 379] width 172 height 14
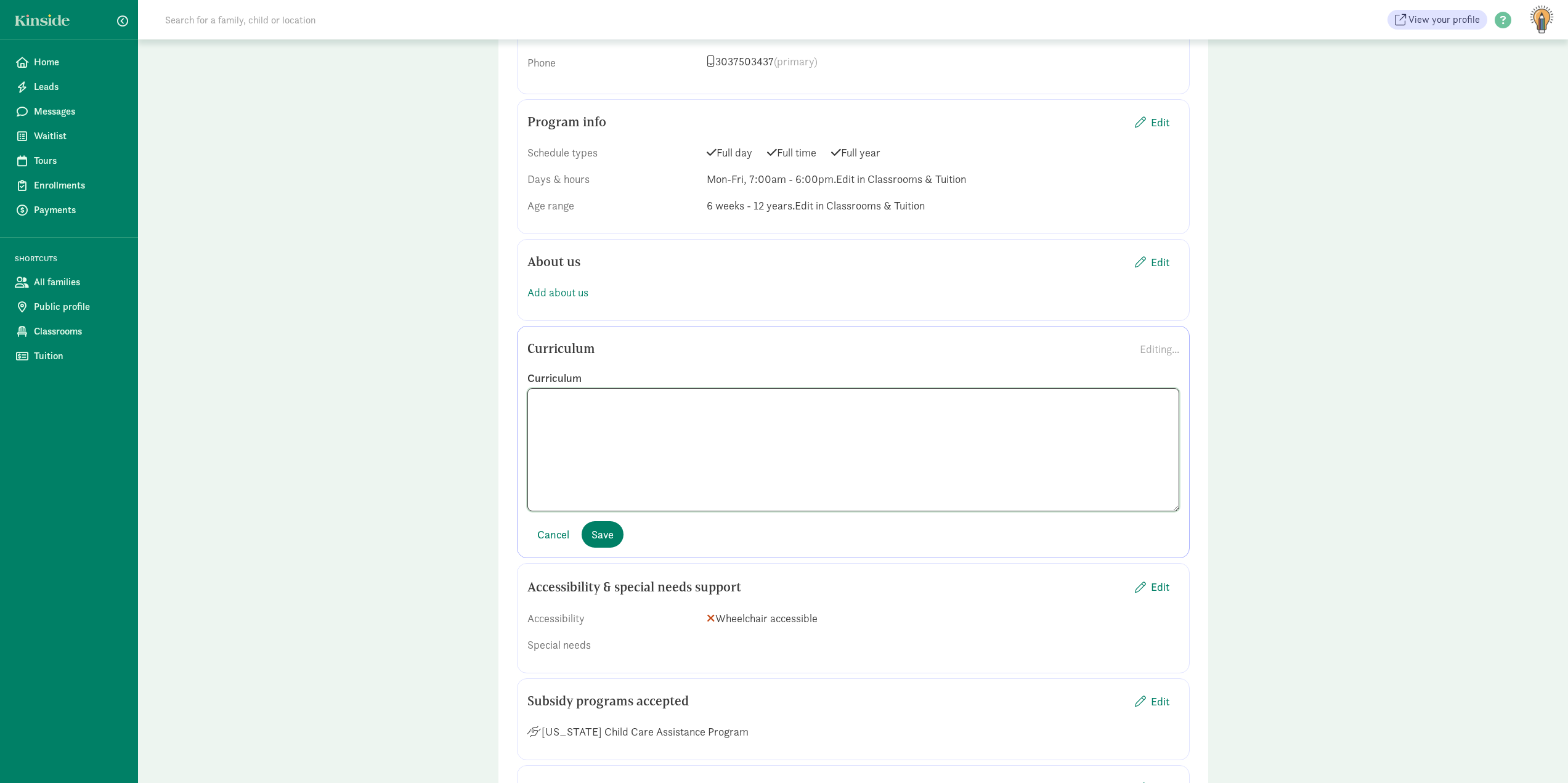
click at [593, 430] on textarea at bounding box center [854, 449] width 652 height 123
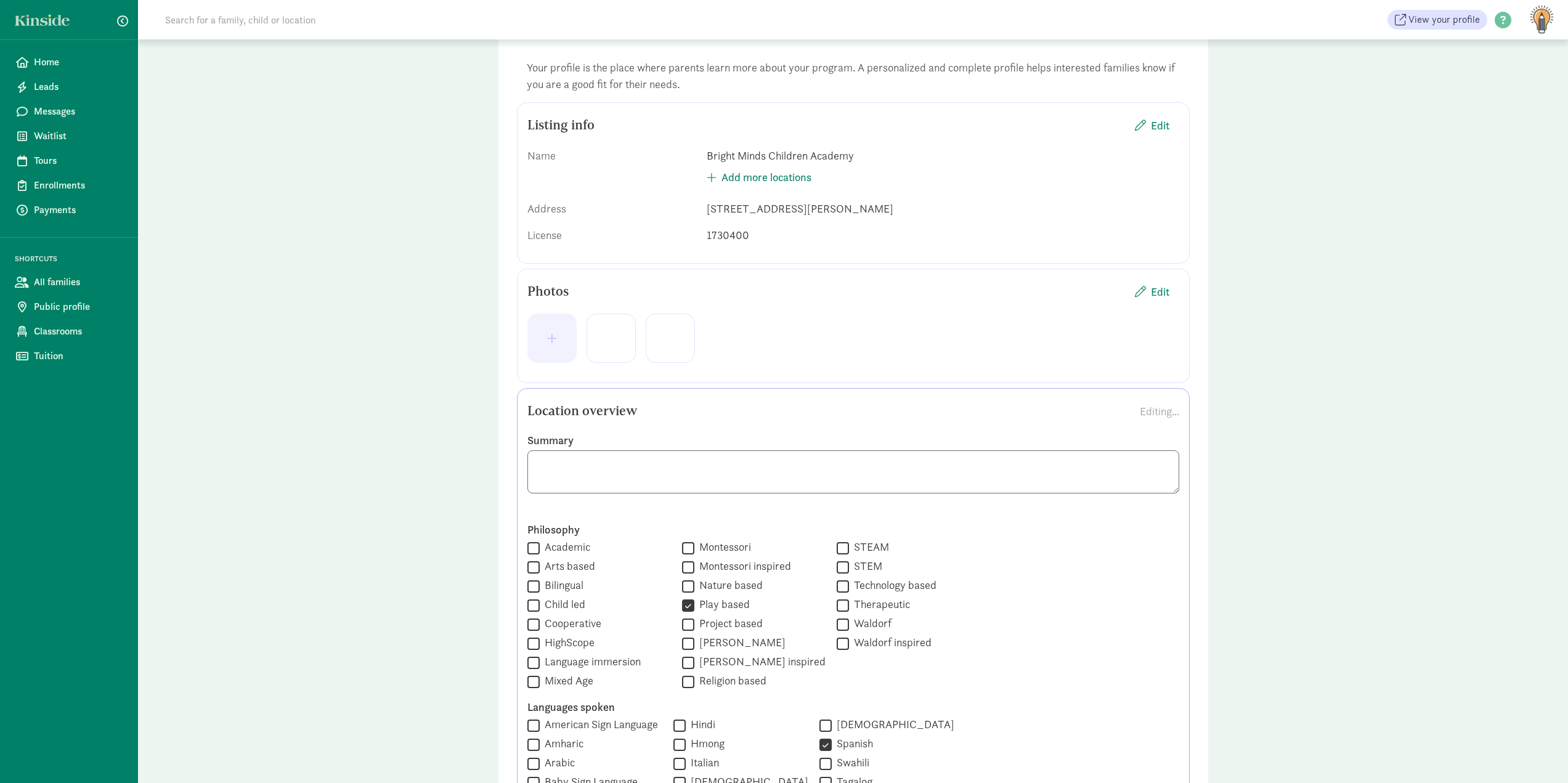
scroll to position [0, 0]
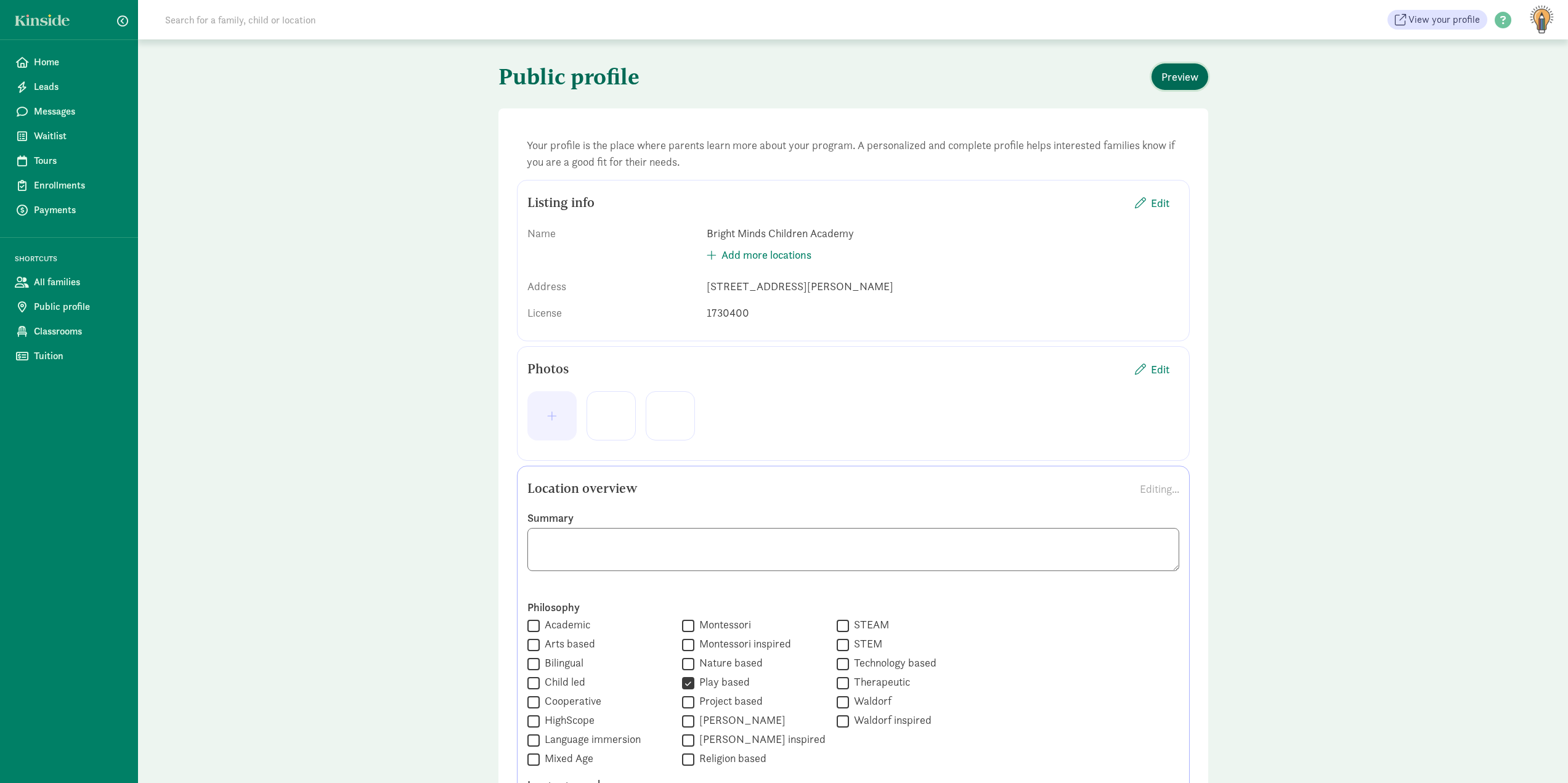
click at [1193, 72] on span "Preview" at bounding box center [1180, 77] width 37 height 16
